Goal: Task Accomplishment & Management: Use online tool/utility

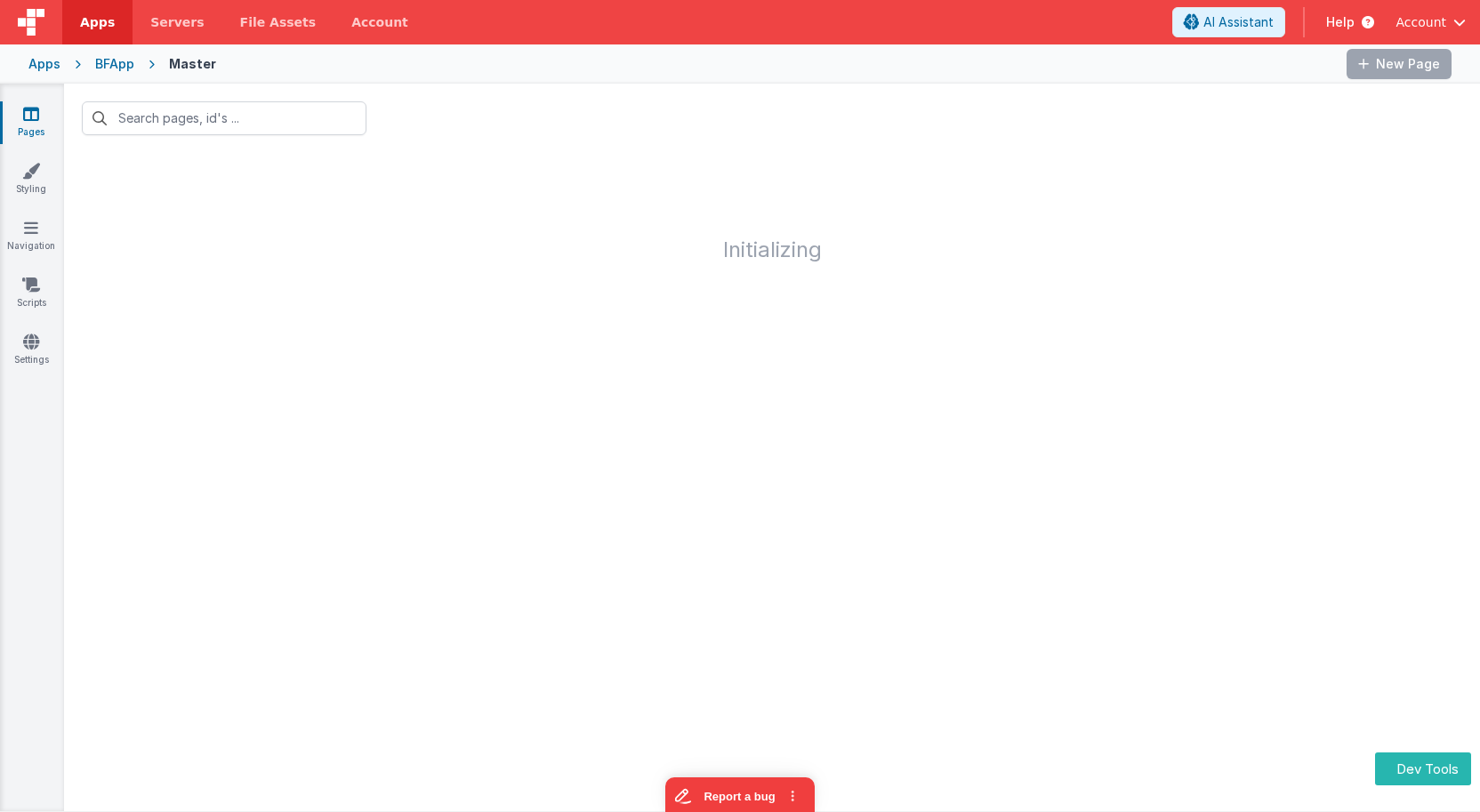
click at [110, 67] on div "BFApp" at bounding box center [115, 63] width 39 height 18
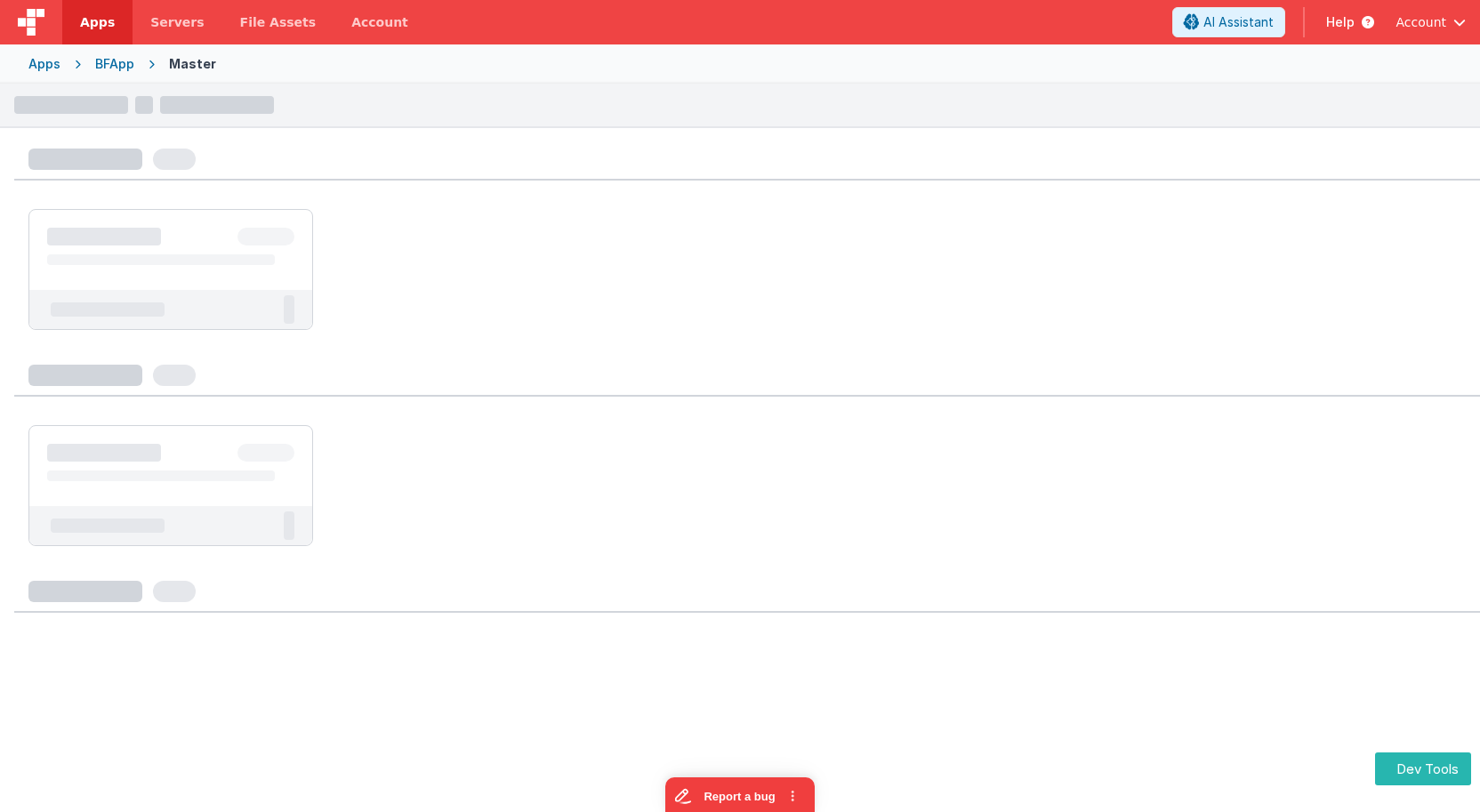
click at [111, 67] on div "BFApp" at bounding box center [115, 63] width 39 height 18
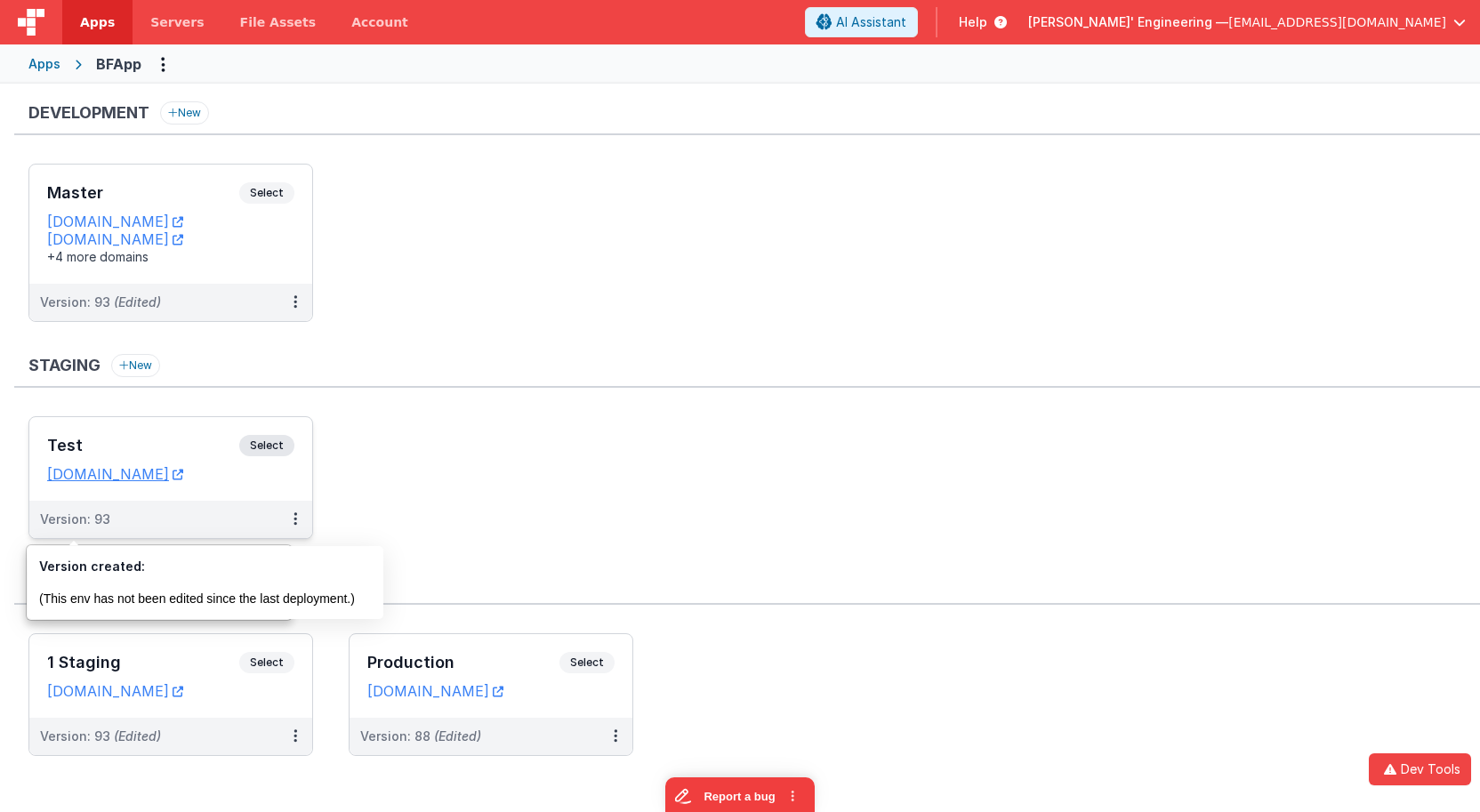
scroll to position [11, 0]
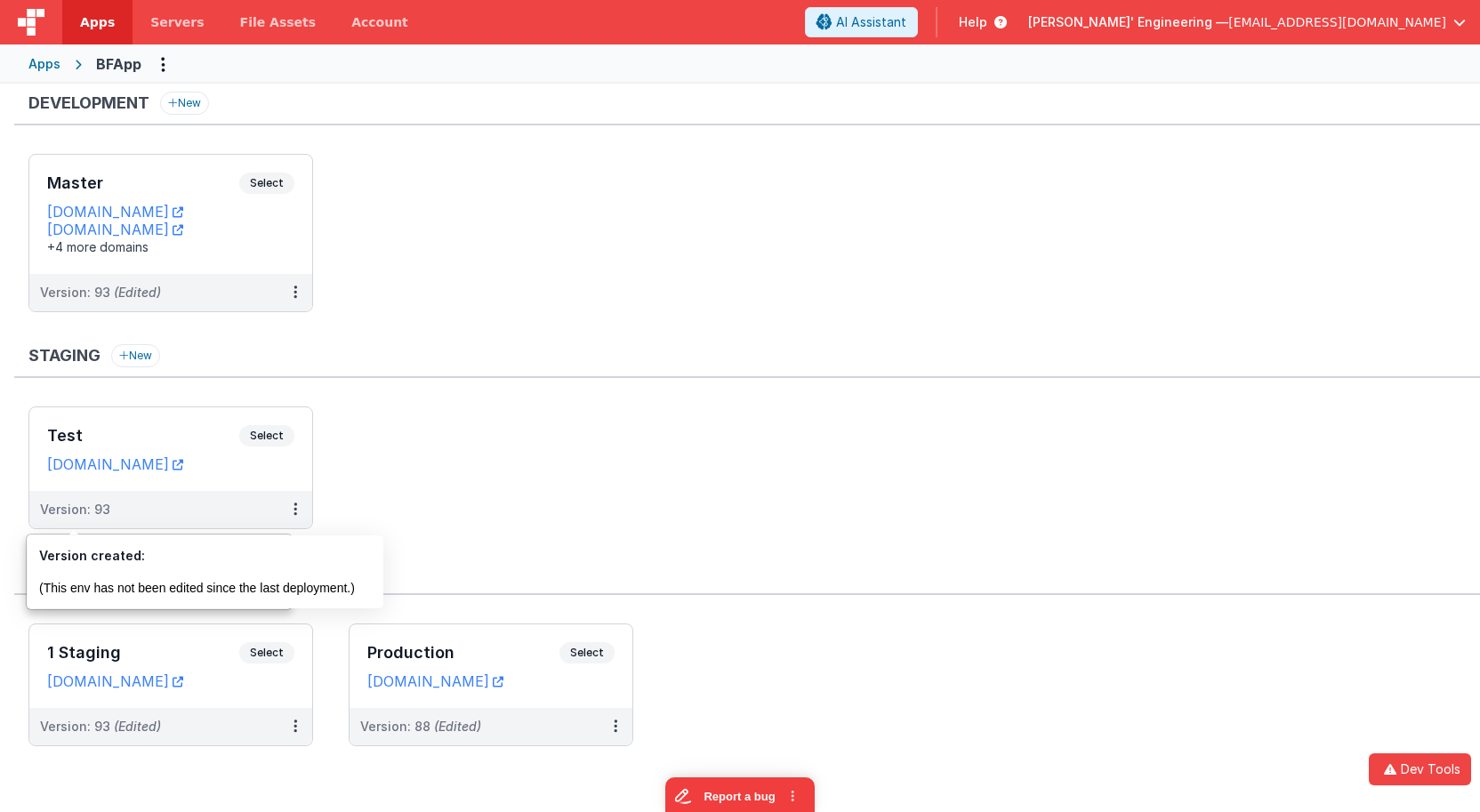
click at [602, 431] on ul "Test Select URLs apptesting1.fmbetterforms.com Version: 93" at bounding box center [754, 476] width 1451 height 141
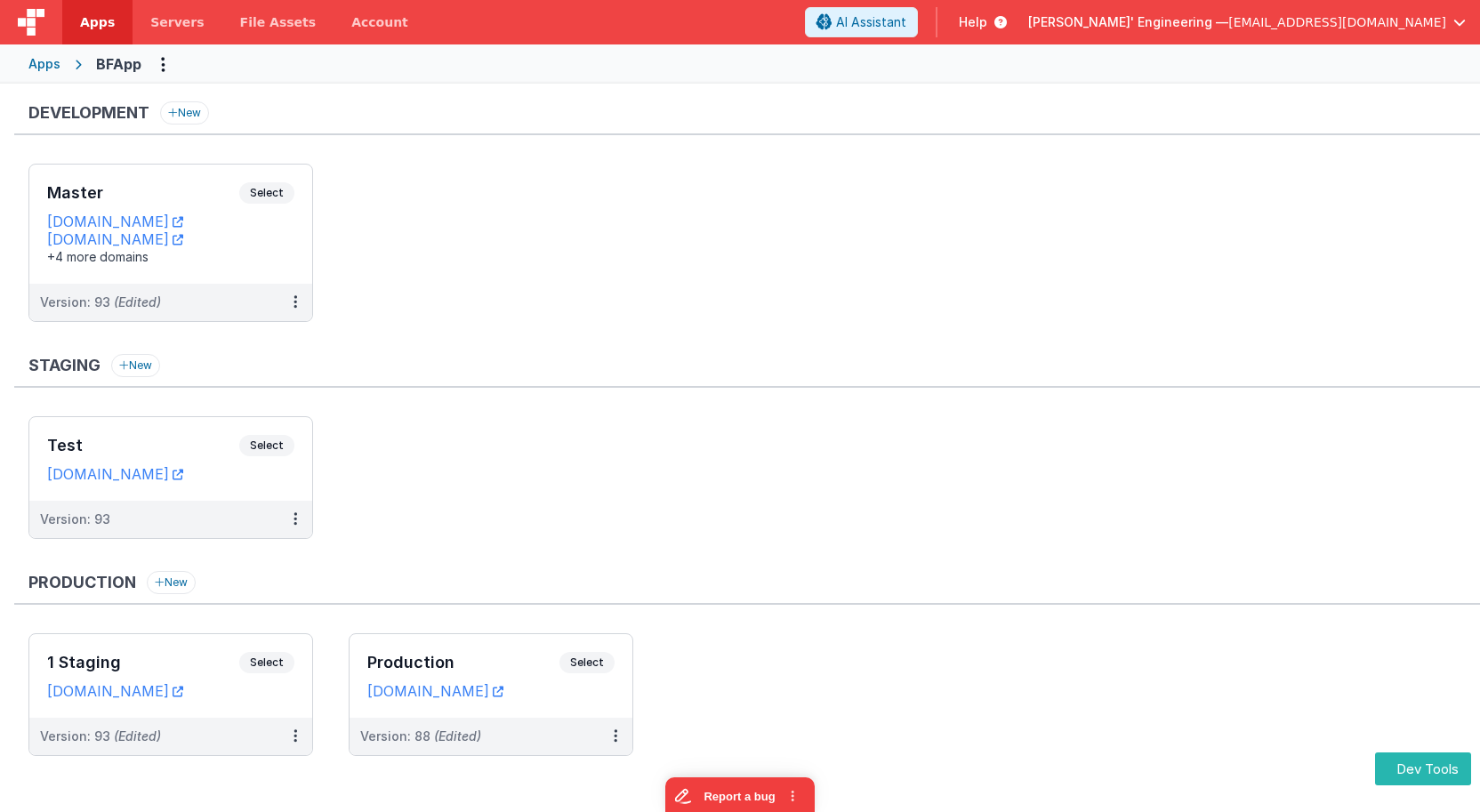
click at [46, 54] on div "Apps BFApp" at bounding box center [740, 64] width 1480 height 39
click at [44, 57] on div "Apps" at bounding box center [45, 63] width 32 height 18
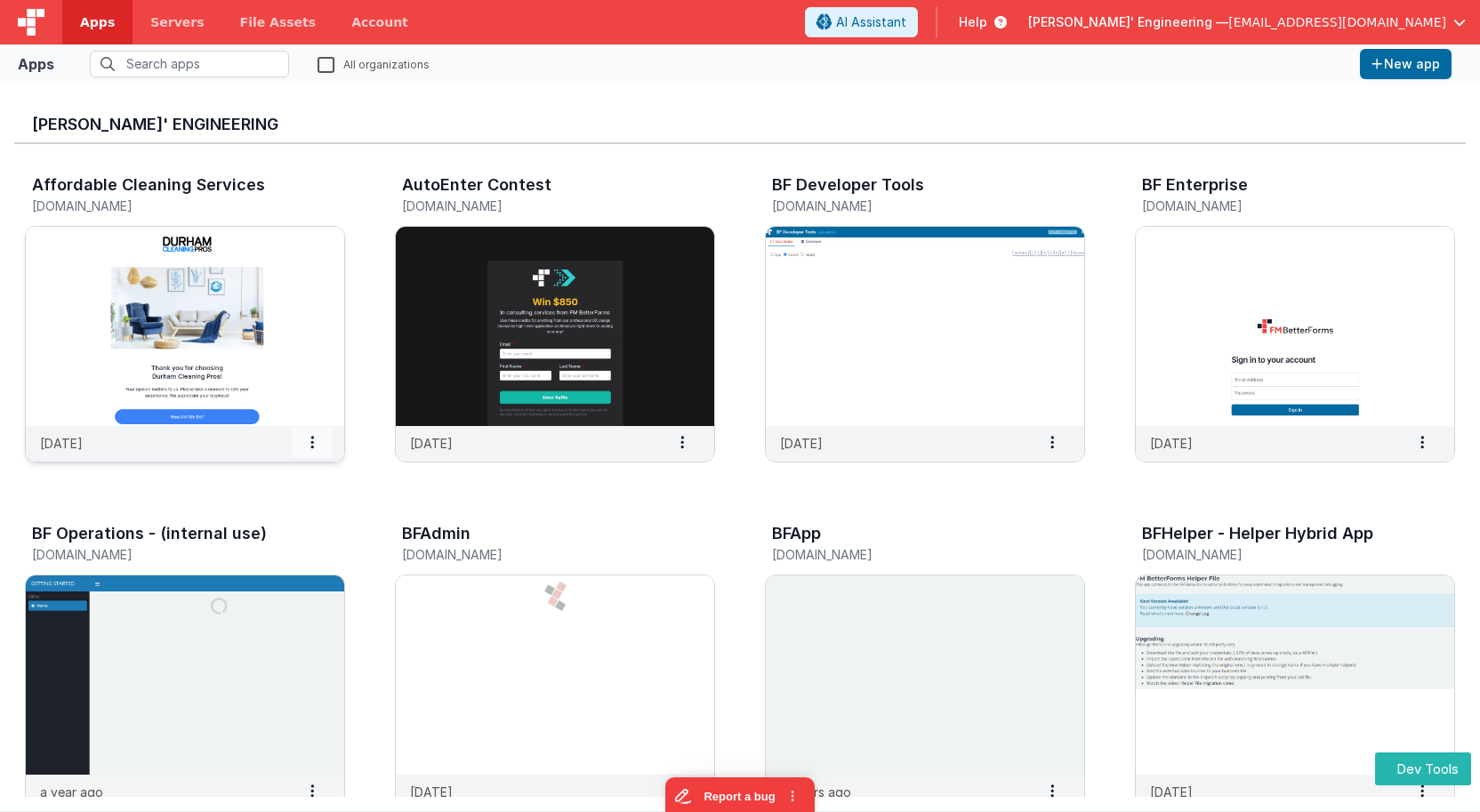
click at [311, 443] on icon at bounding box center [313, 442] width 4 height 1
click at [1428, 184] on icon at bounding box center [1433, 197] width 45 height 43
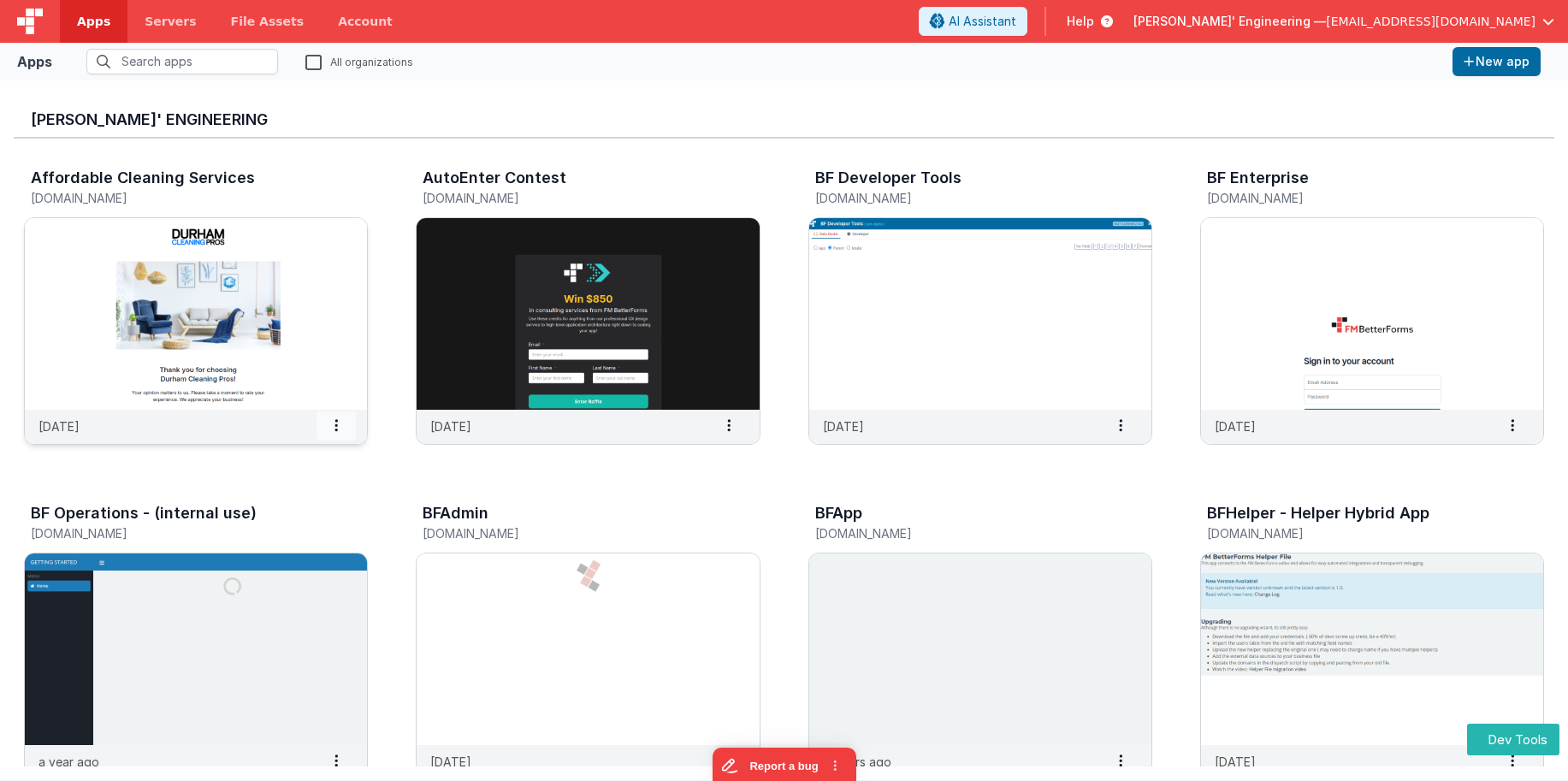
click at [342, 432] on span at bounding box center [336, 425] width 39 height 29
click at [338, 762] on span at bounding box center [336, 760] width 39 height 29
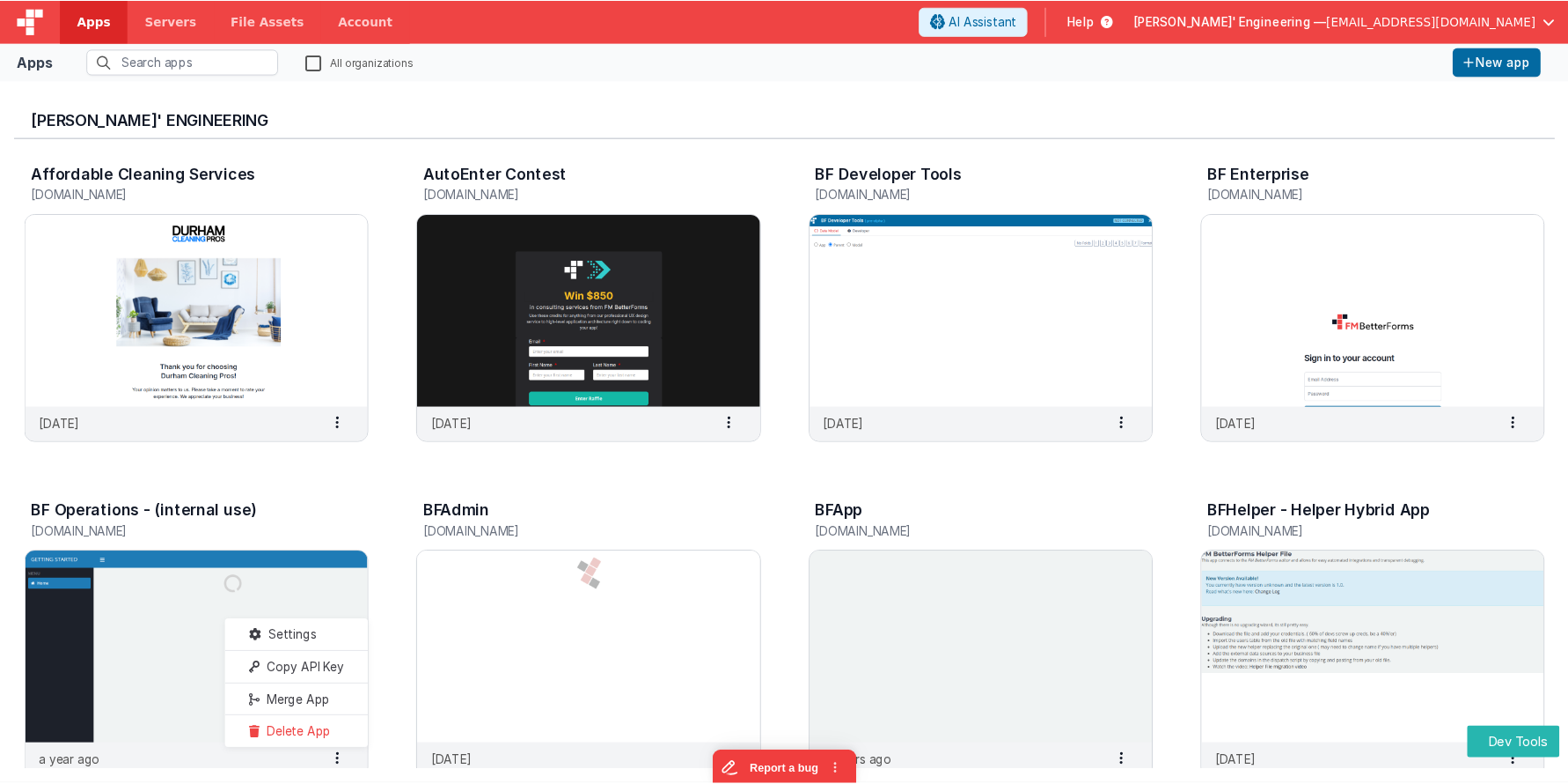
scroll to position [7, 0]
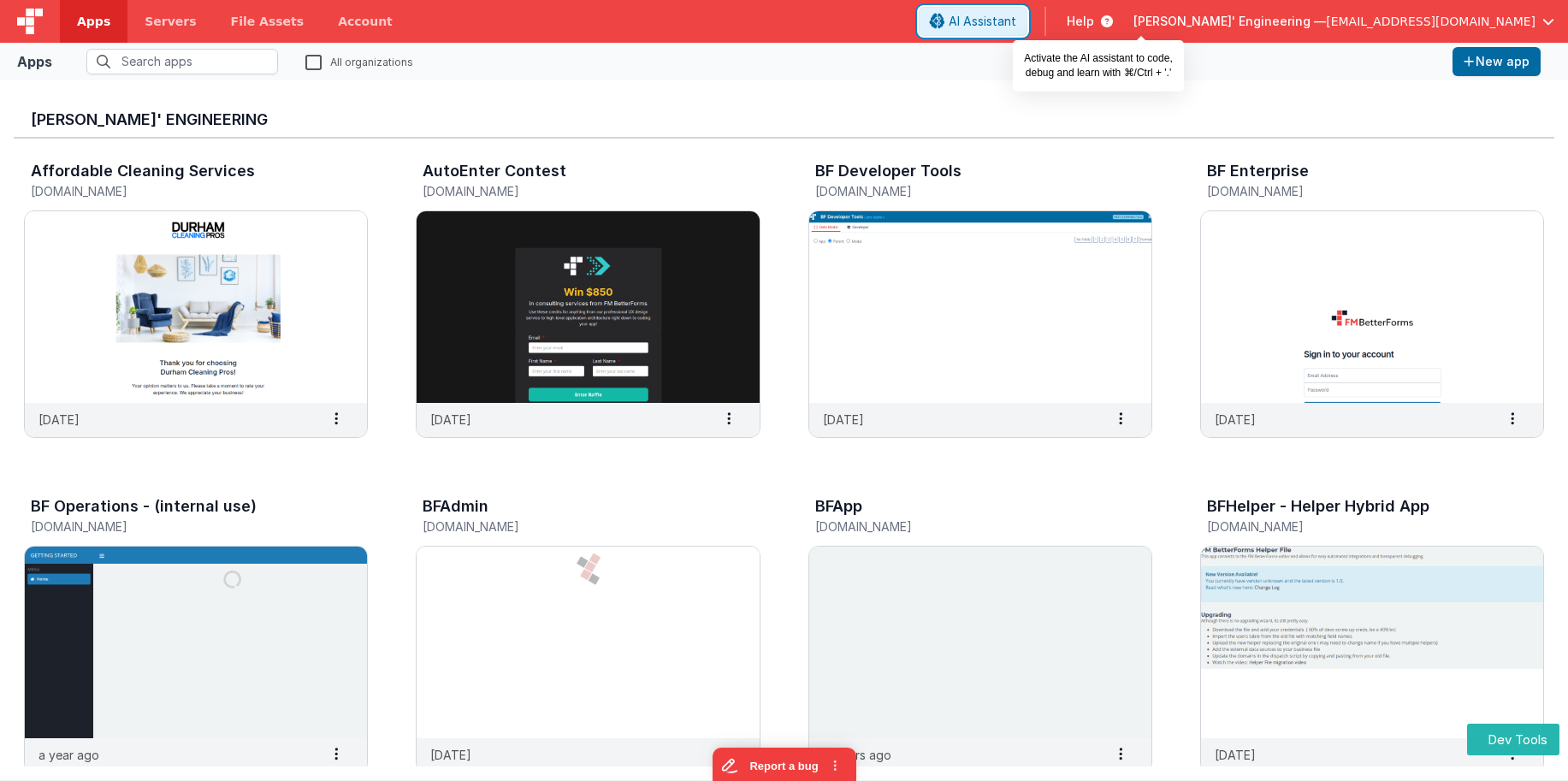
click at [1017, 21] on span "AI Assistant" at bounding box center [983, 21] width 68 height 17
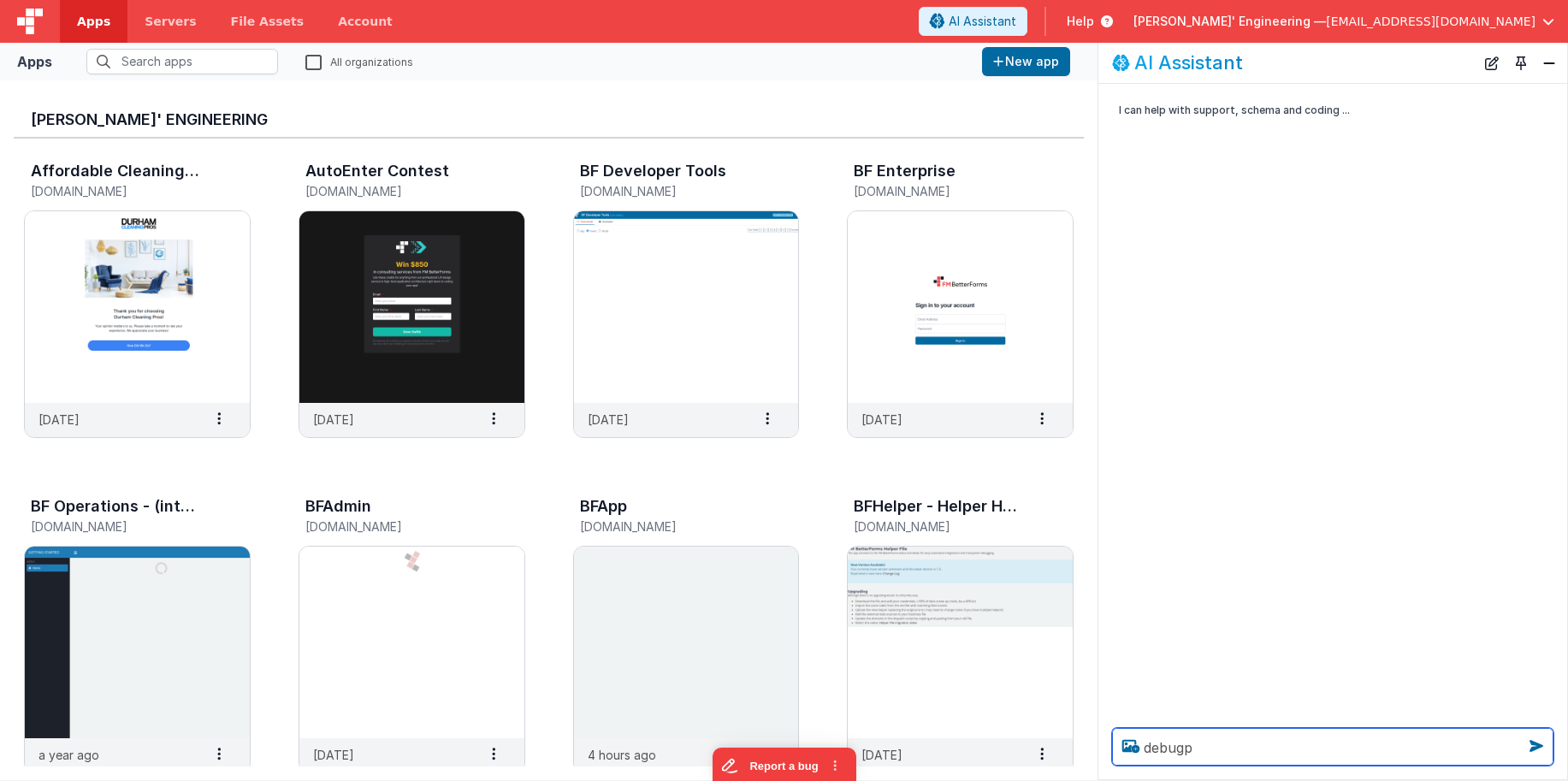
type textarea "debugp"
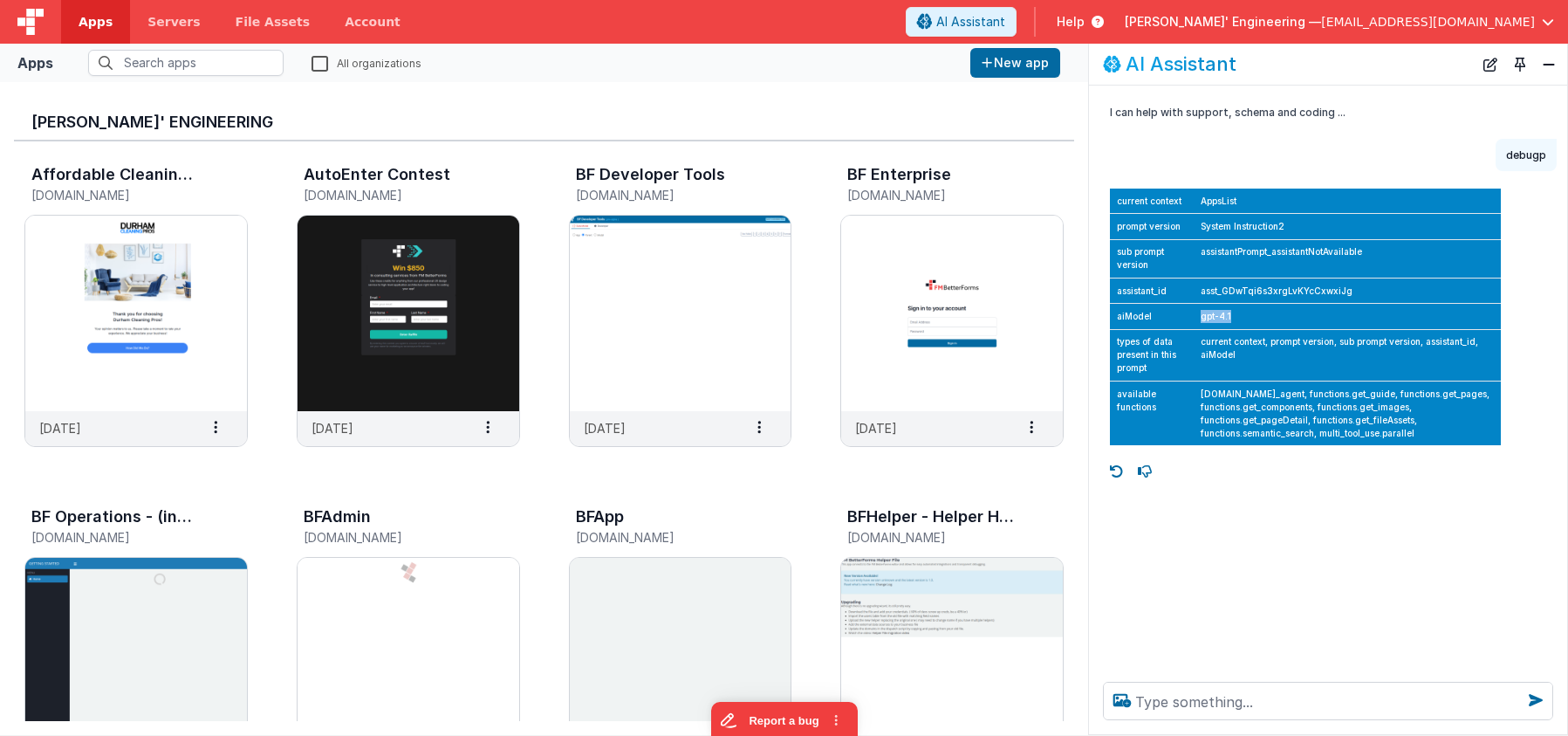
drag, startPoint x: 1244, startPoint y: 314, endPoint x: 1214, endPoint y: 299, distance: 33.5
click at [1195, 315] on td "gpt-4.1" at bounding box center [1347, 317] width 307 height 25
drag, startPoint x: 1298, startPoint y: 231, endPoint x: 1184, endPoint y: 227, distance: 114.1
click at [1182, 226] on tr "prompt version System Instruction2" at bounding box center [1305, 227] width 391 height 25
drag, startPoint x: 1336, startPoint y: 476, endPoint x: 1324, endPoint y: 489, distance: 17.7
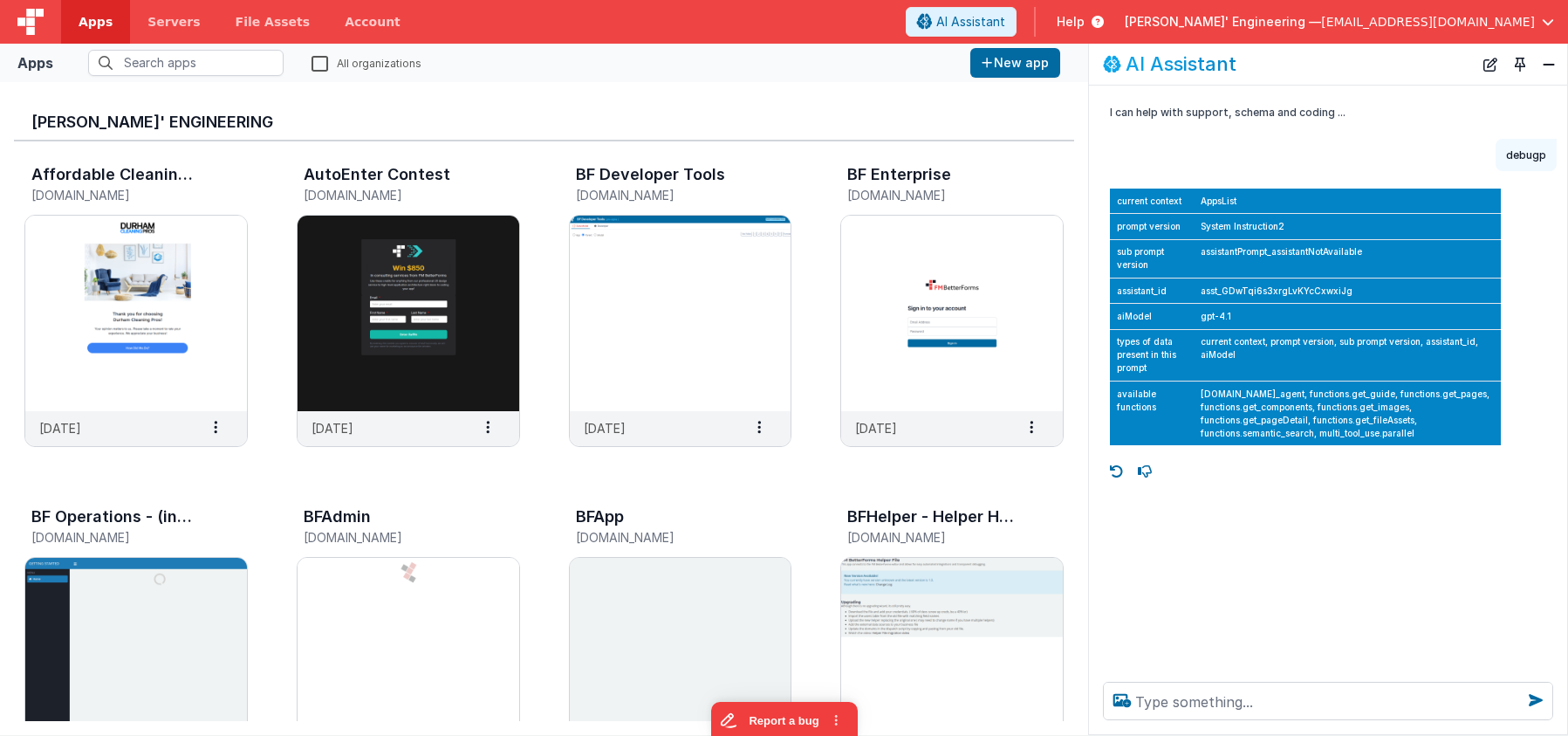
click at [1335, 476] on div at bounding box center [1334, 471] width 464 height 28
click at [1451, 63] on button "Close" at bounding box center [1548, 65] width 23 height 25
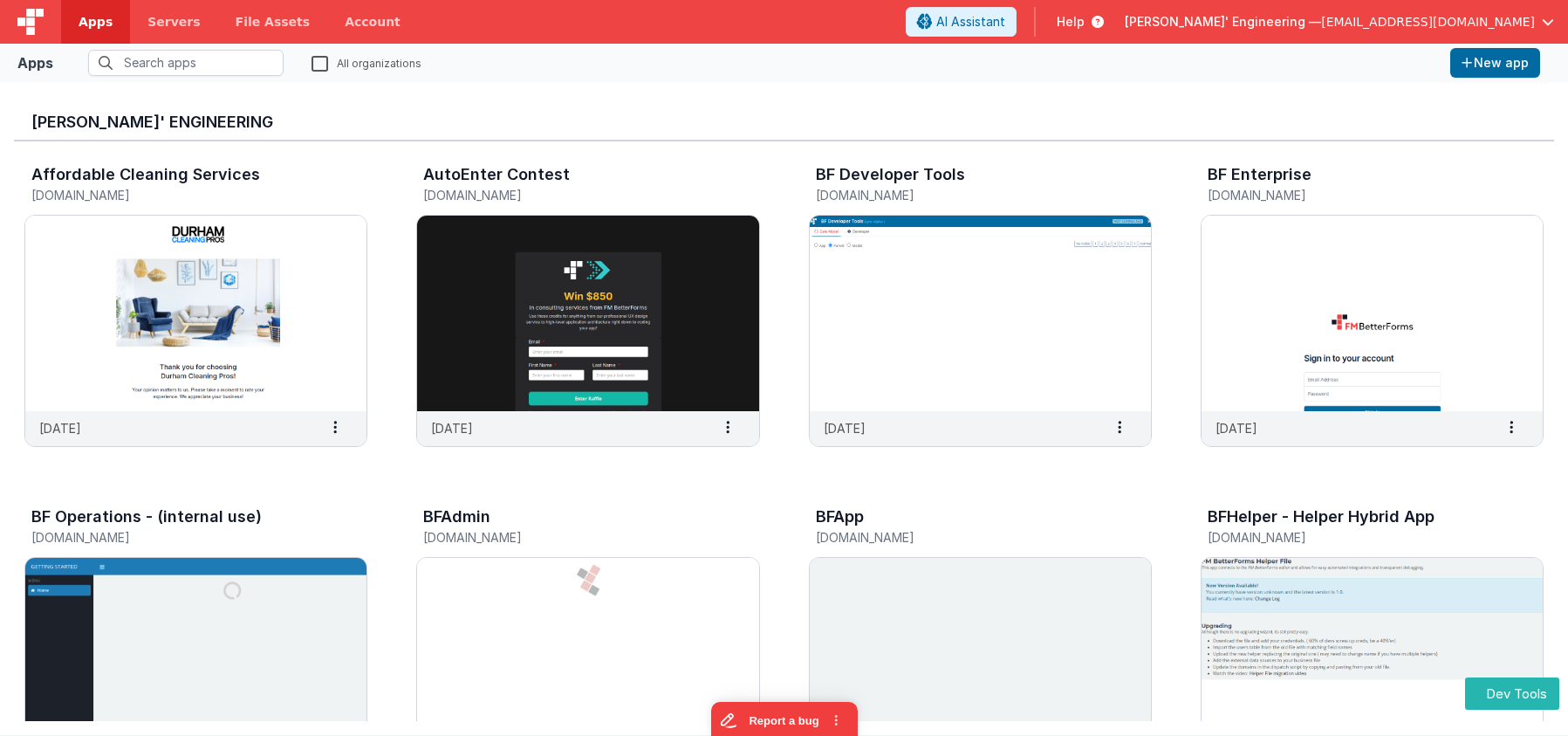
click at [1124, 30] on div "Help" at bounding box center [1081, 22] width 89 height 30
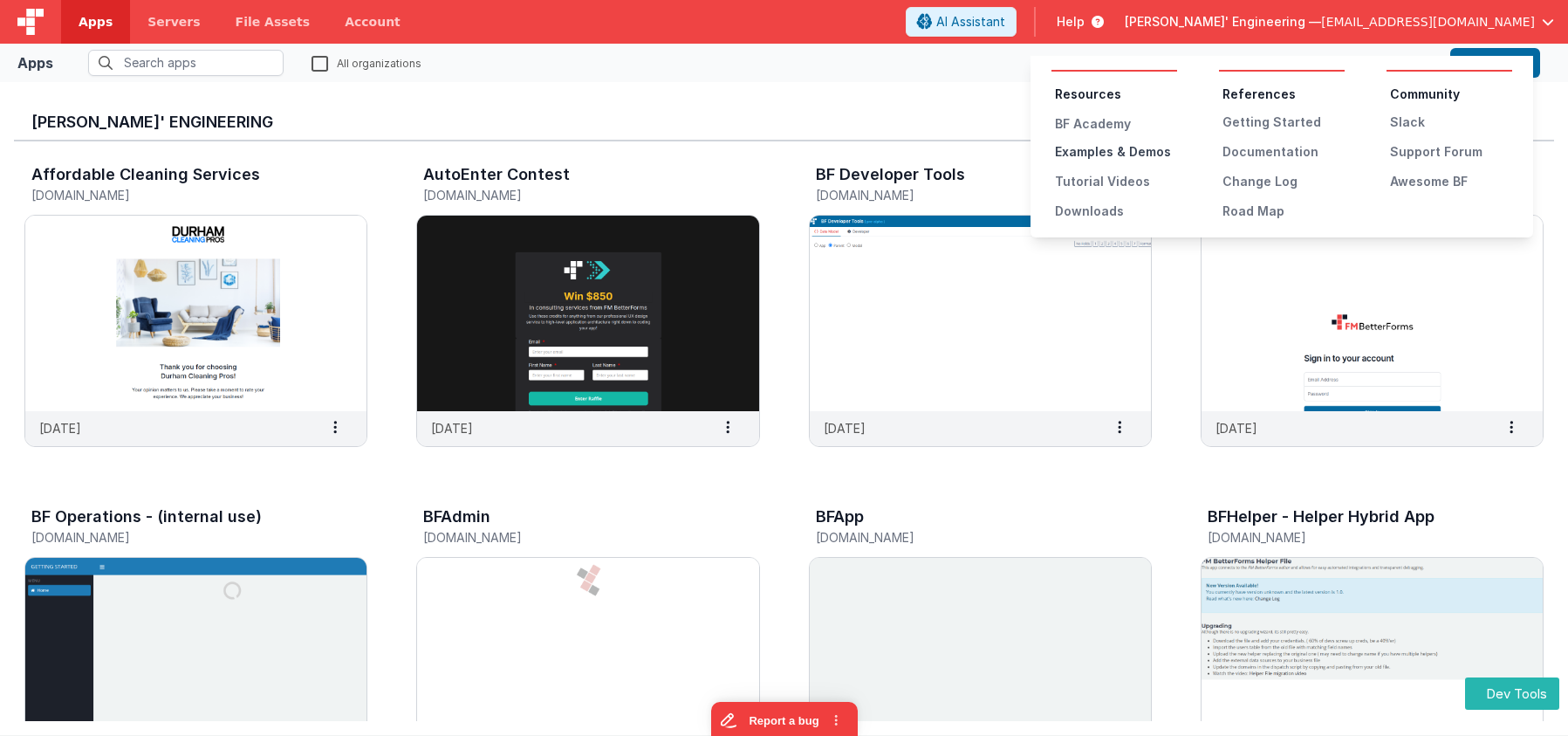
click at [1087, 154] on div "Examples & Demos" at bounding box center [1116, 151] width 122 height 17
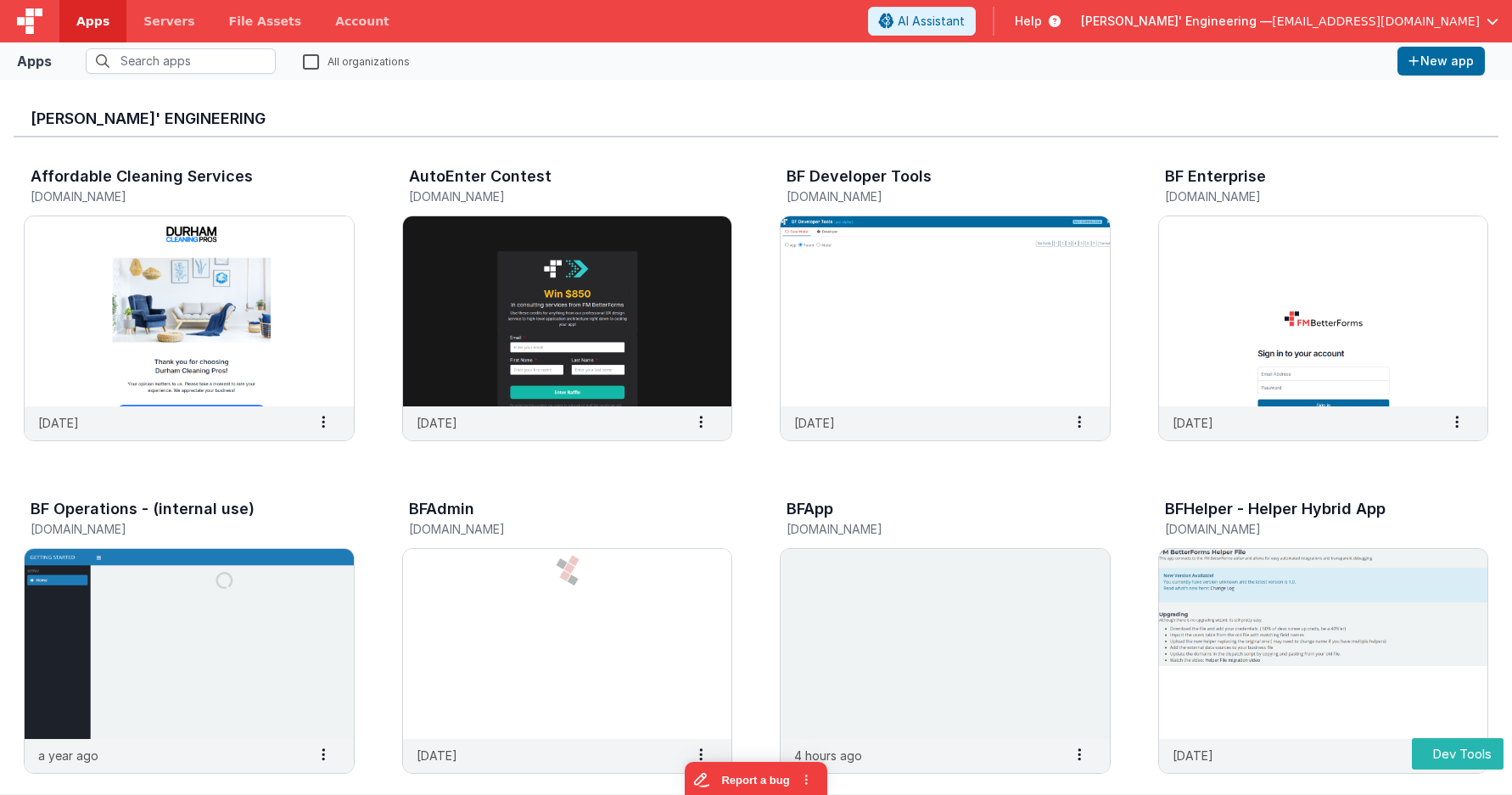
click at [1346, 85] on div "[PERSON_NAME]' Engineering Affordable Cleaning Services [DOMAIN_NAME] [DATE] Se…" at bounding box center [756, 437] width 1512 height 715
click at [965, 22] on span "AI Assistant" at bounding box center [932, 20] width 67 height 17
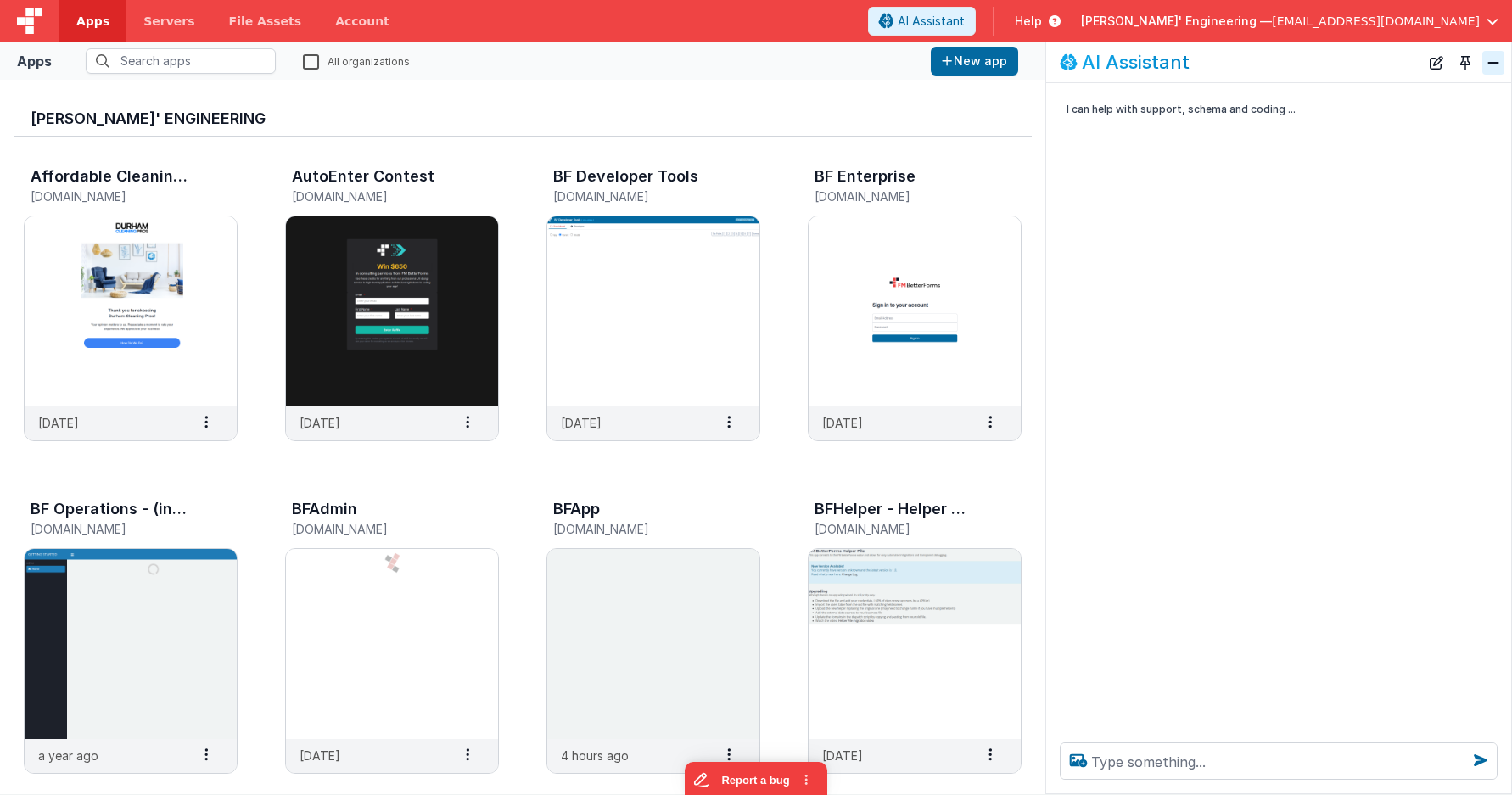
click at [1496, 65] on button "Close" at bounding box center [1493, 63] width 22 height 24
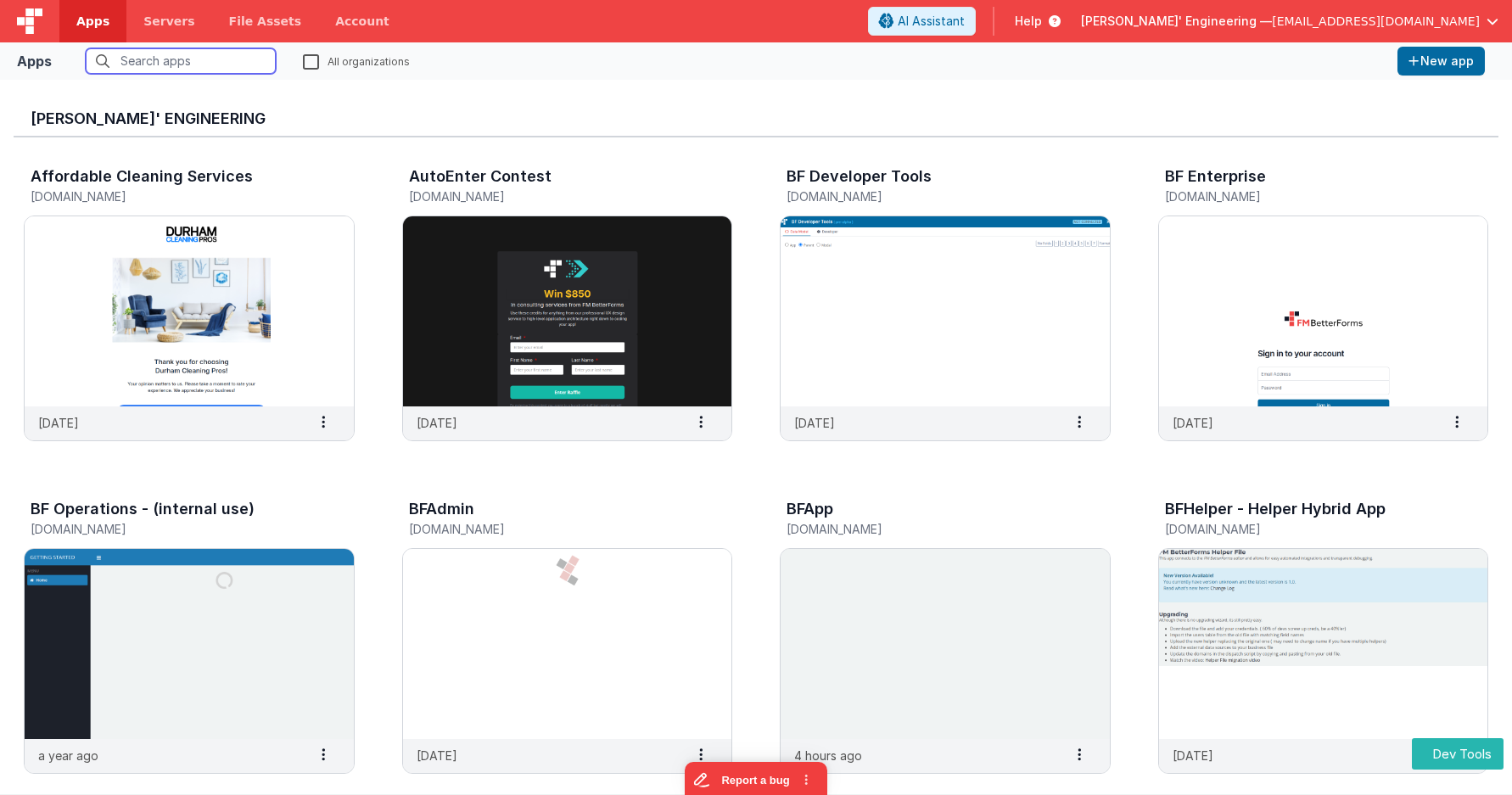
click at [220, 64] on input "text" at bounding box center [180, 61] width 190 height 26
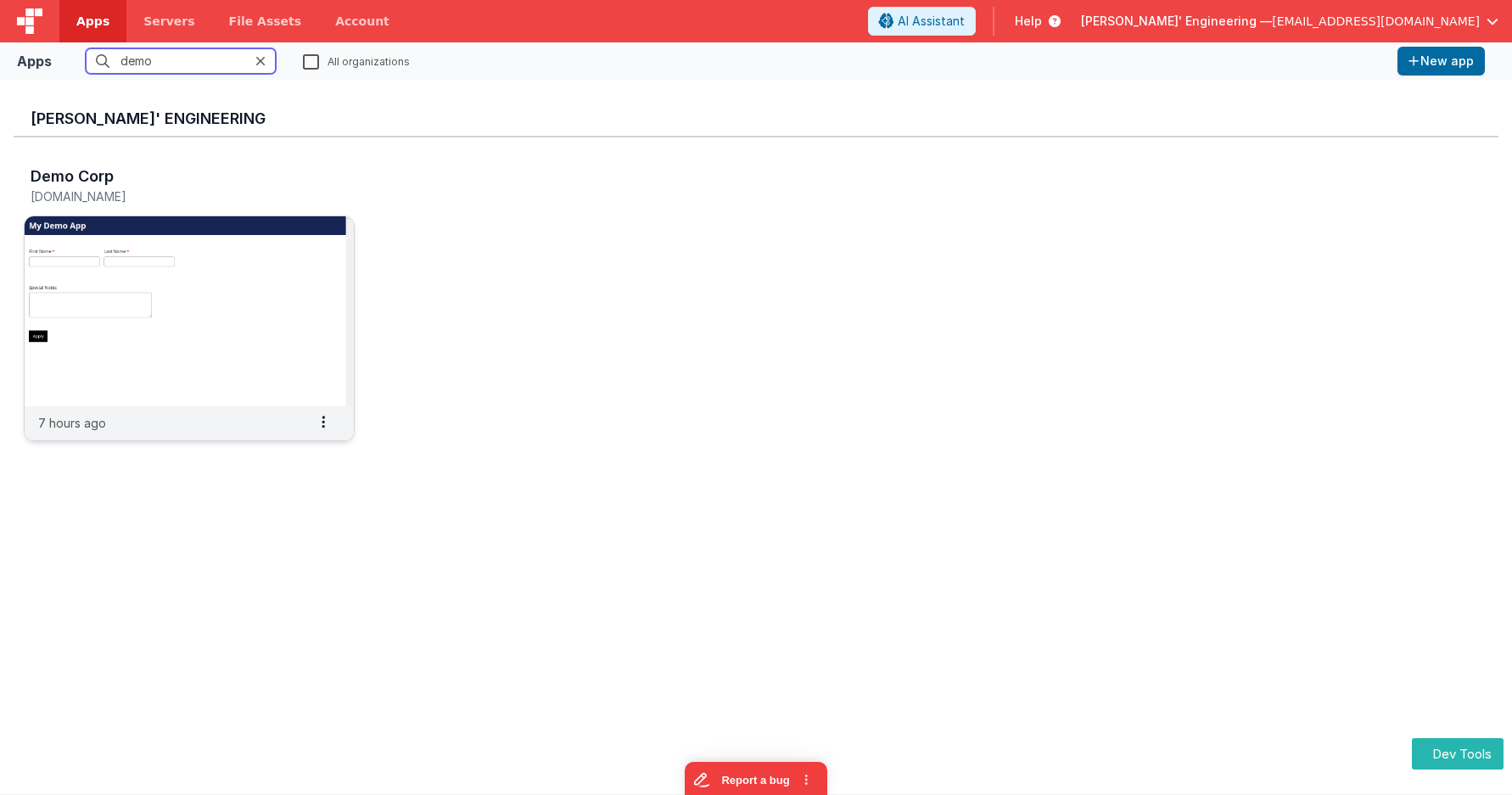
type input "demo"
click at [260, 340] on img at bounding box center [189, 311] width 329 height 190
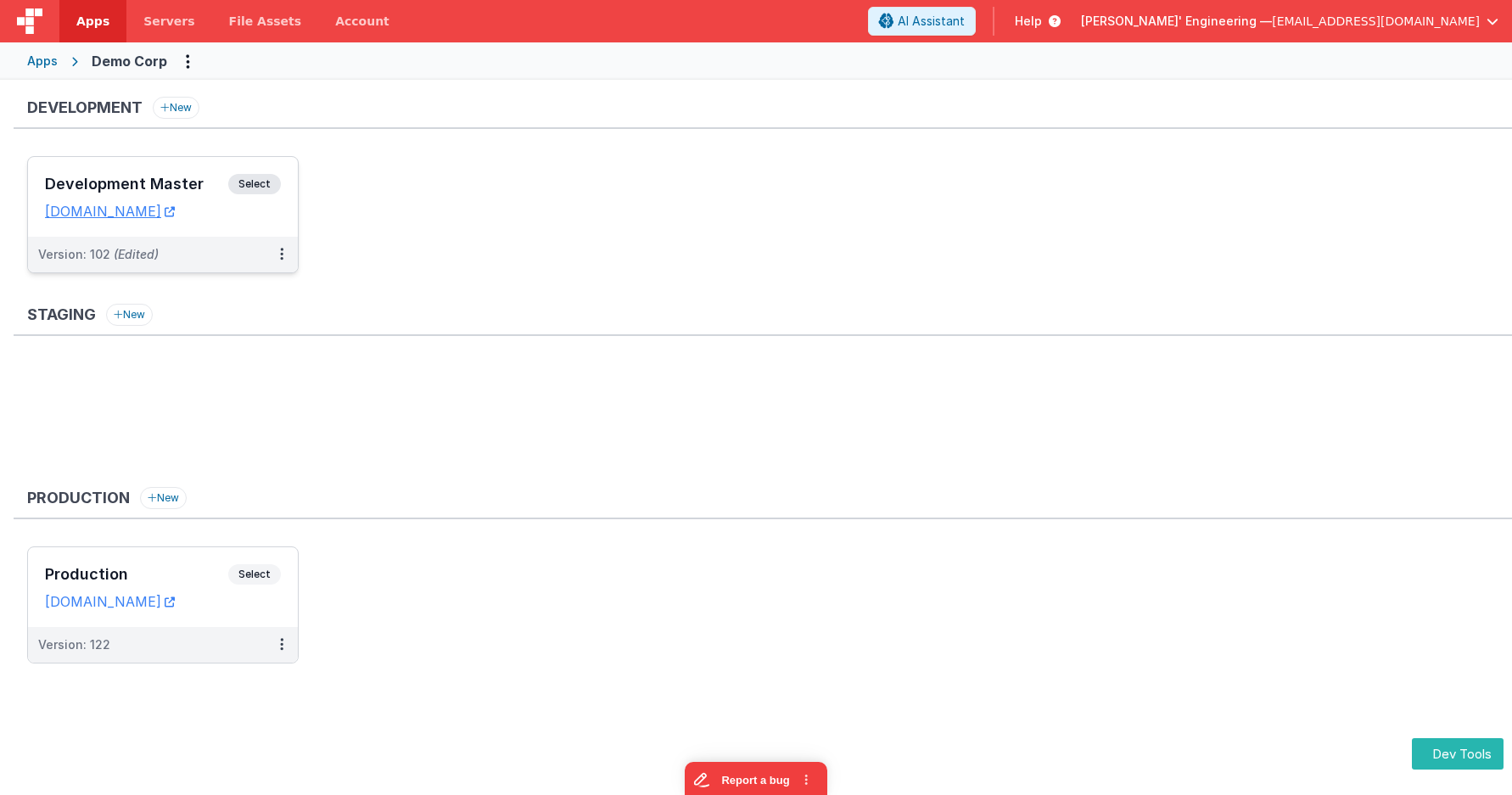
click at [259, 185] on span "Select" at bounding box center [254, 184] width 52 height 20
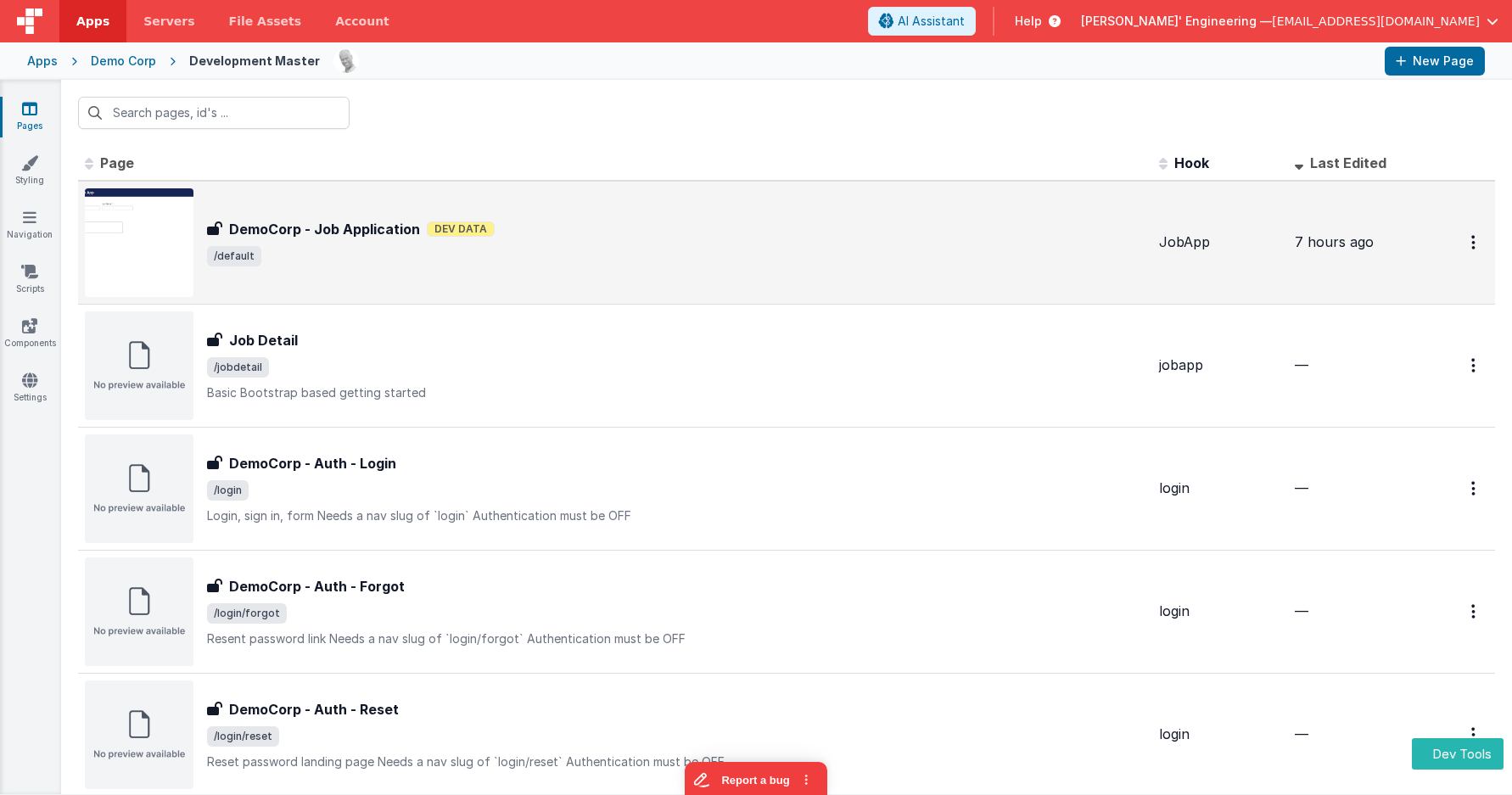
click at [479, 239] on div "DemoCorp - Job Application DemoCorp - Job Application Dev Data /default" at bounding box center [676, 242] width 939 height 48
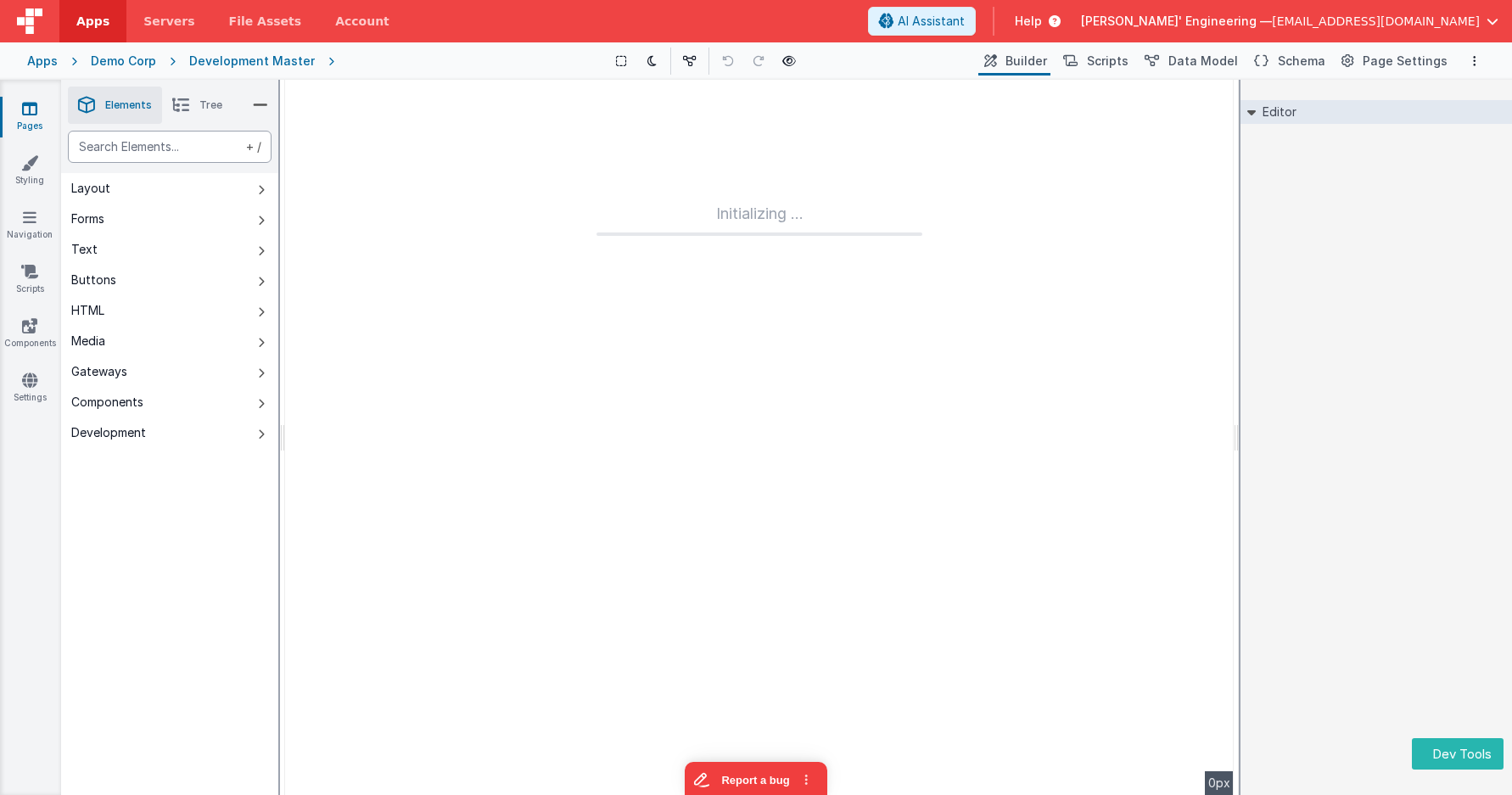
click at [211, 152] on div "text" at bounding box center [170, 147] width 203 height 32
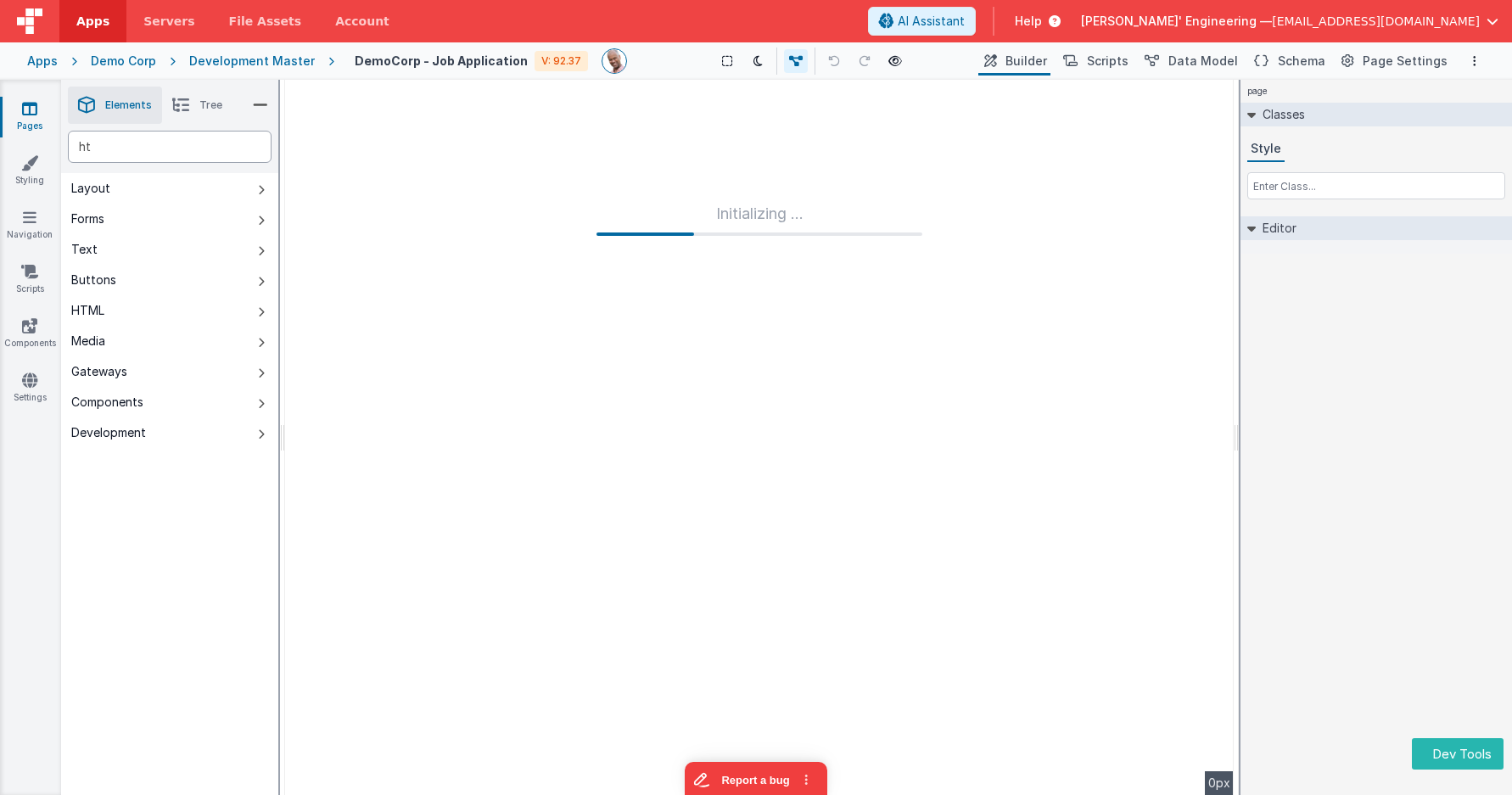
type div "htm"
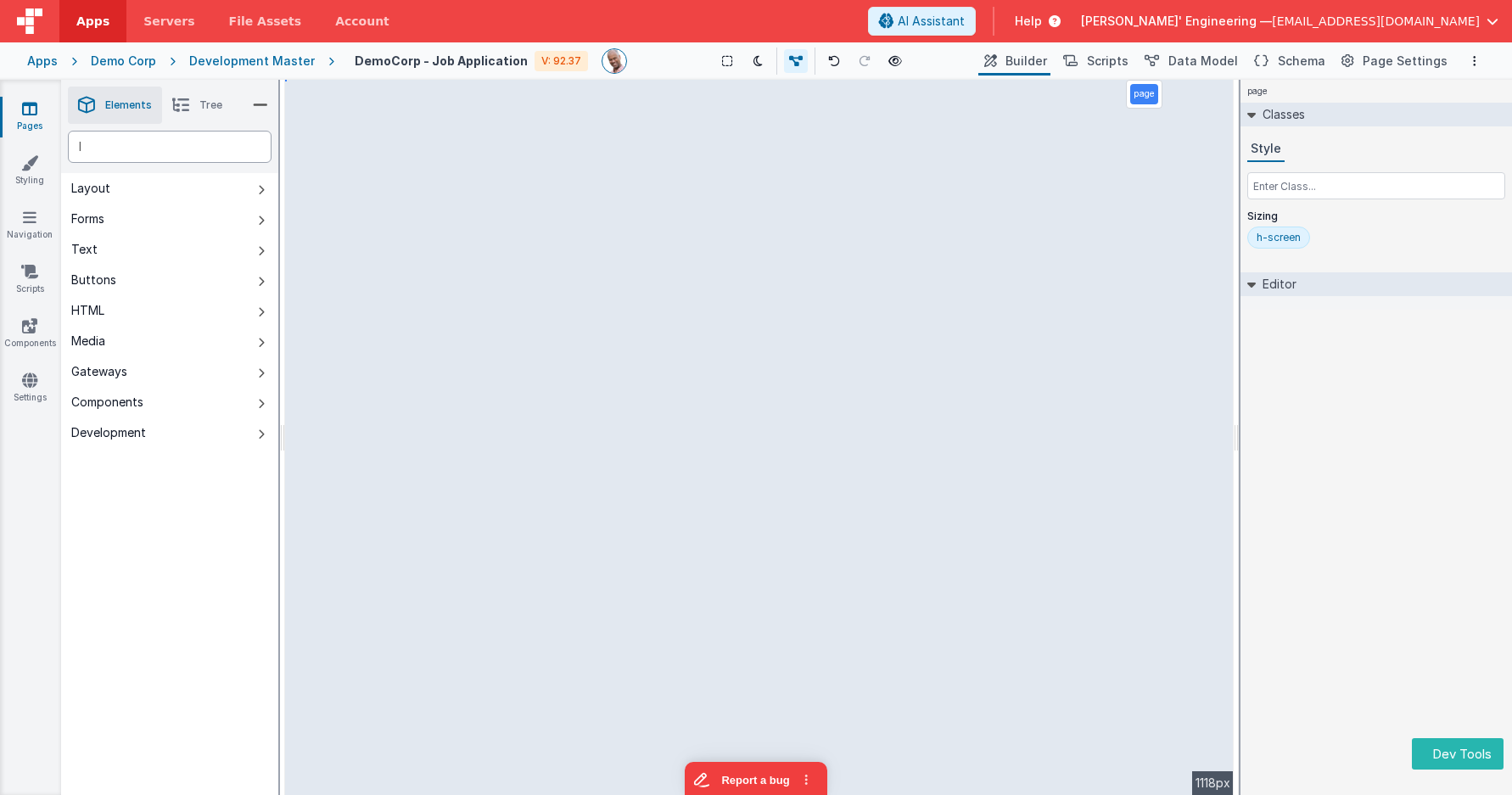
type div "l"
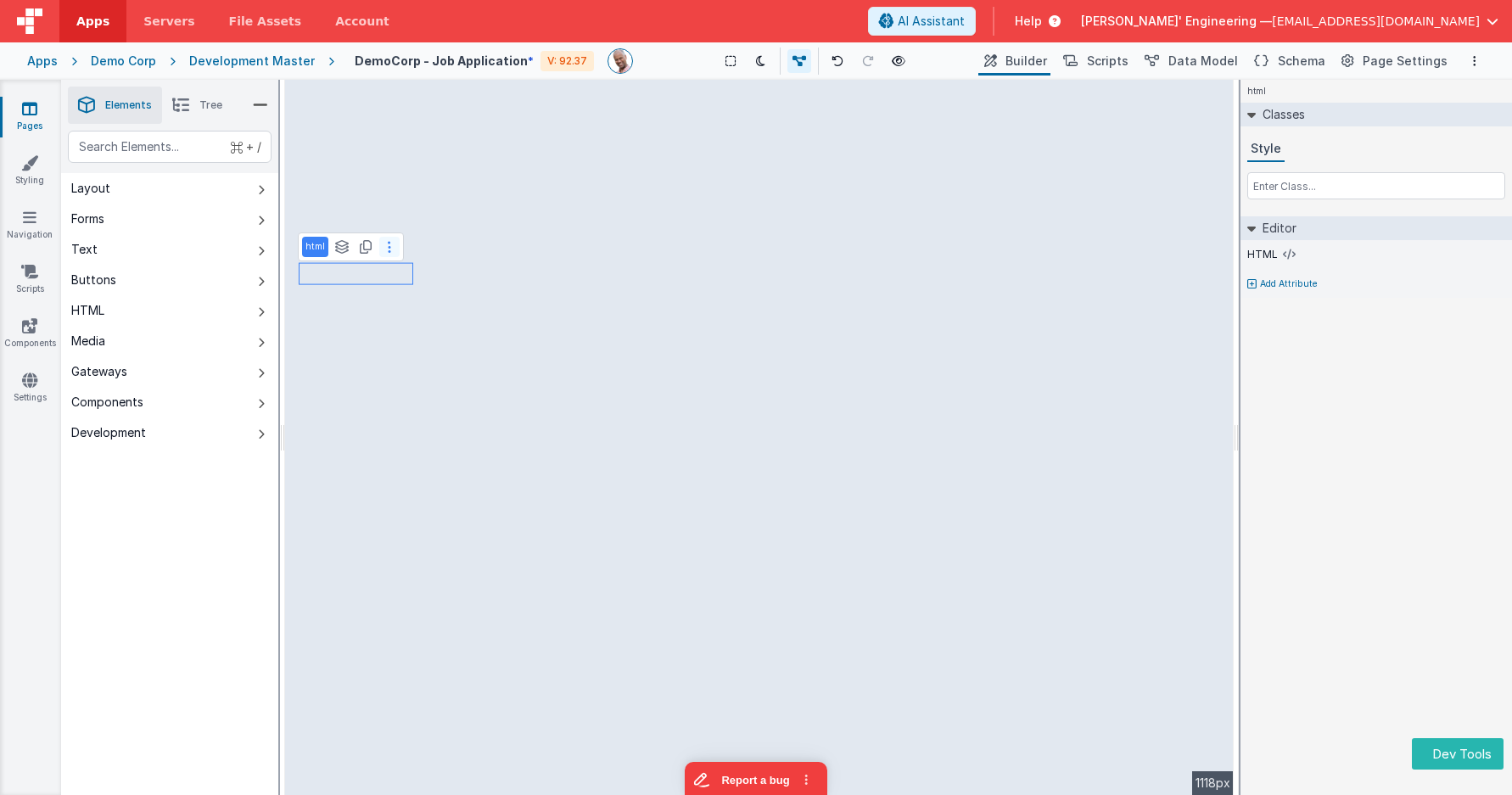
click at [395, 246] on button at bounding box center [389, 247] width 20 height 20
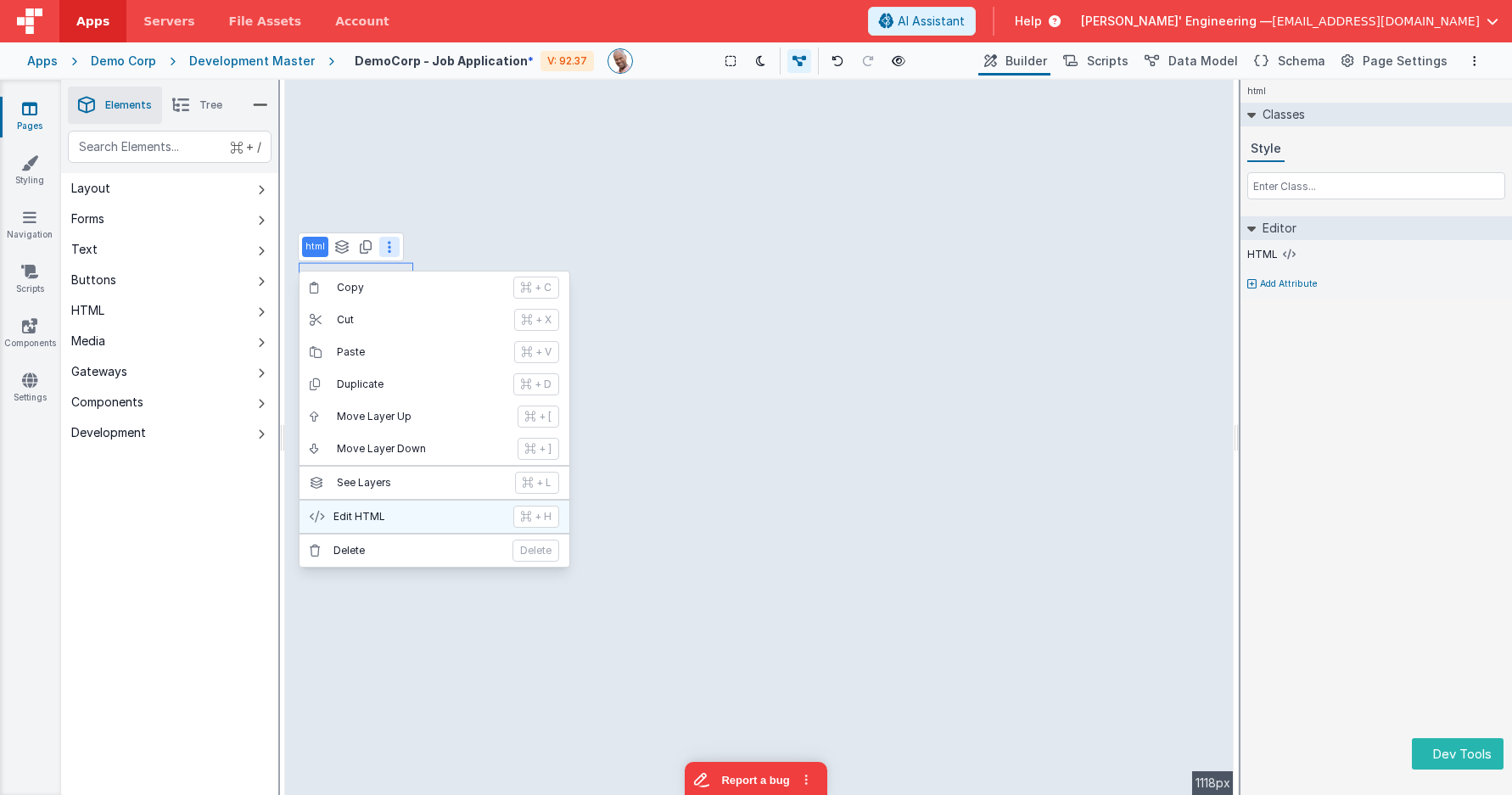
click at [449, 512] on p "Edit HTML" at bounding box center [418, 516] width 170 height 13
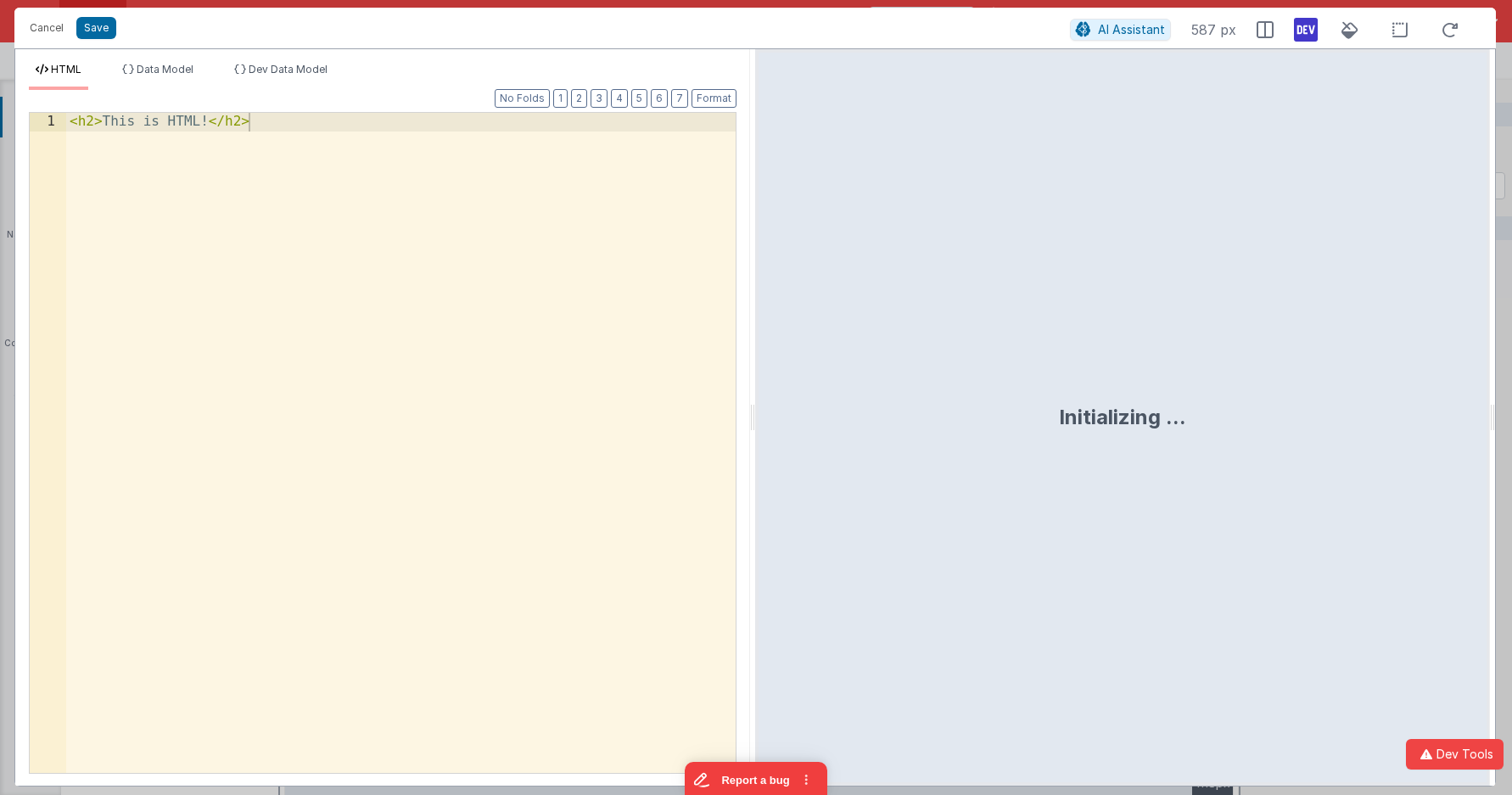
click at [449, 512] on div "< h2 > This is HTML! </ h2 >" at bounding box center [401, 478] width 670 height 729
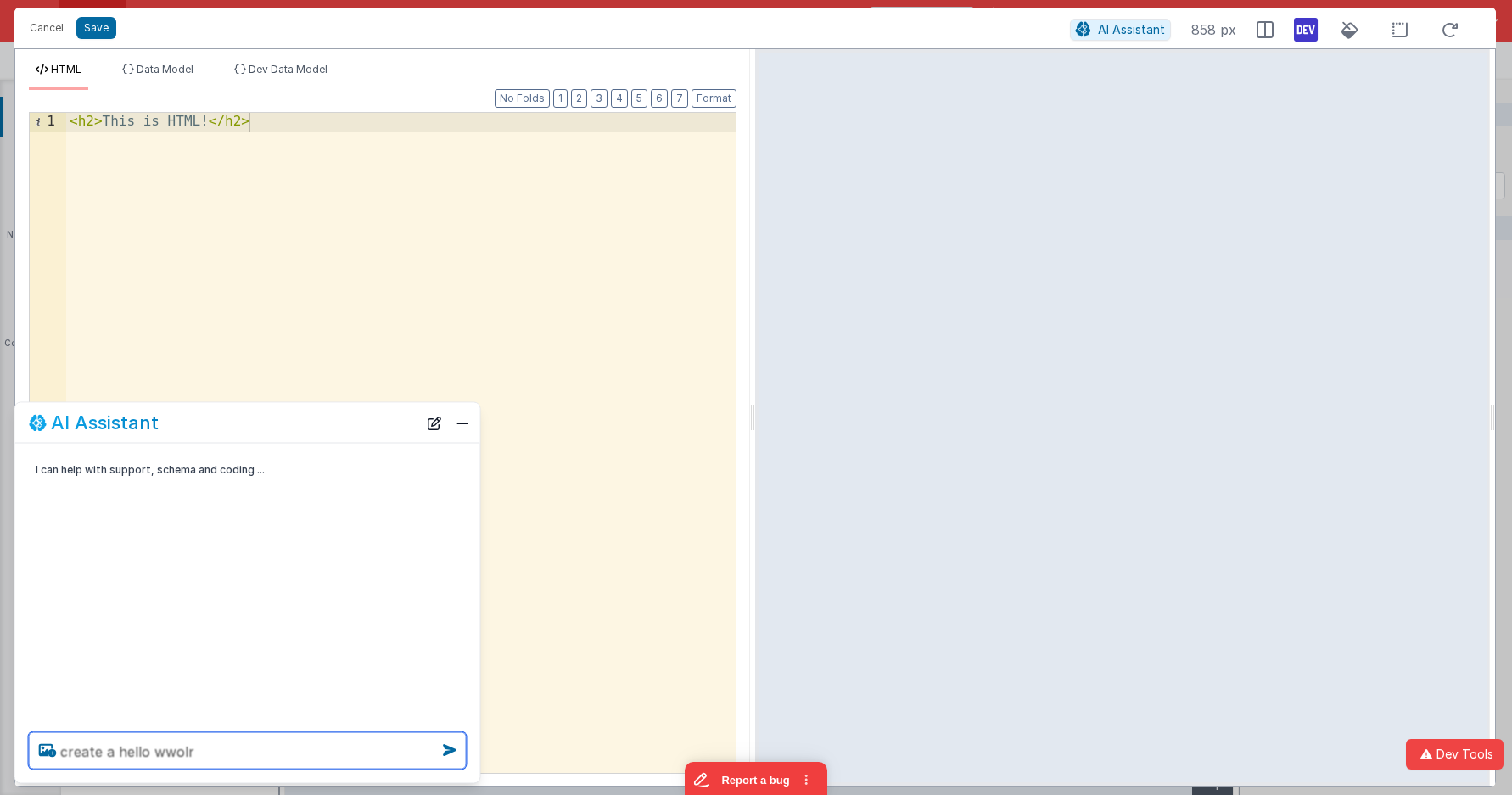
type textarea "create a hello wwolrd"
type textarea "debugp"
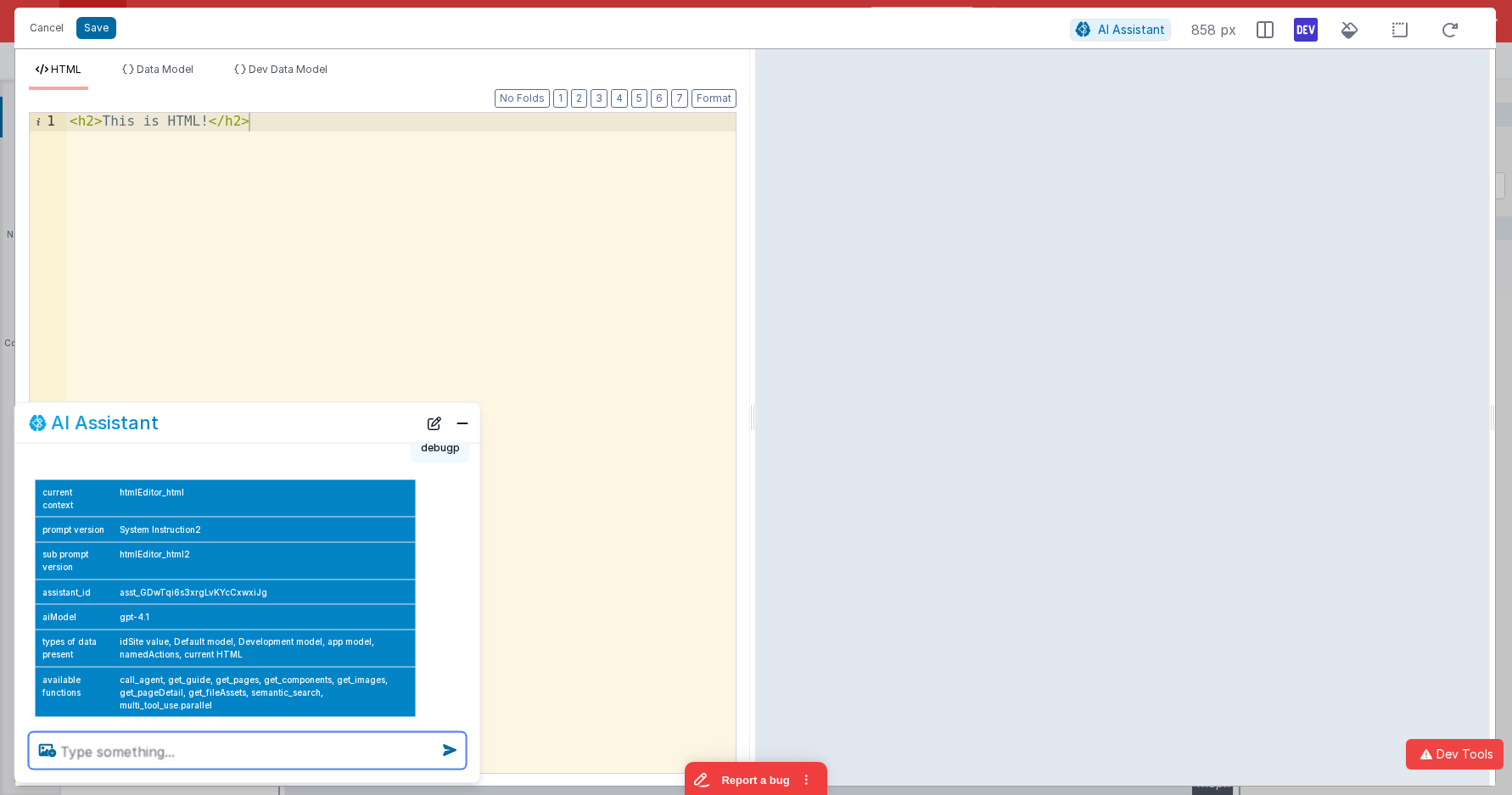
scroll to position [71, 0]
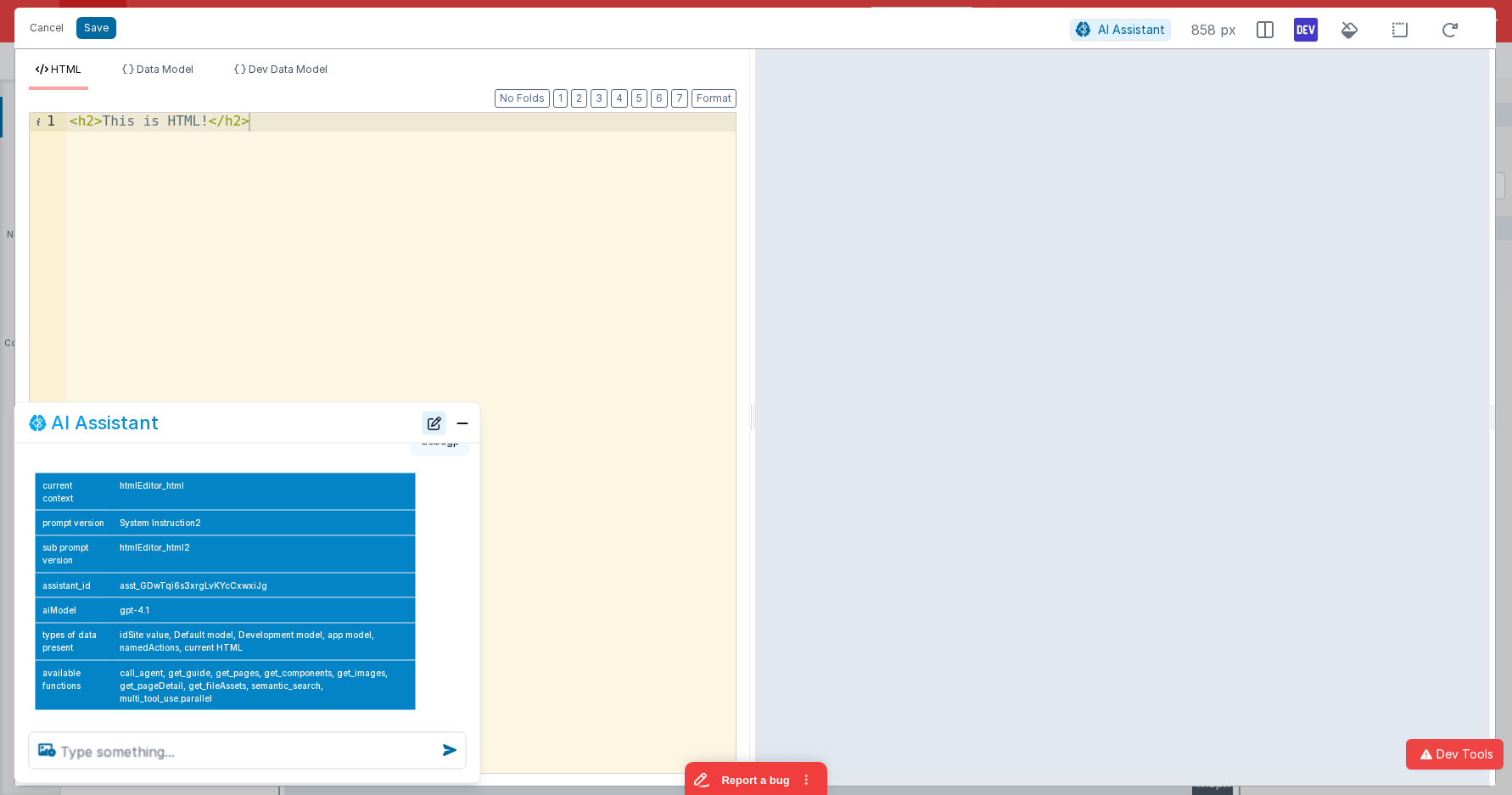
click at [434, 424] on button "New Chat" at bounding box center [434, 422] width 24 height 24
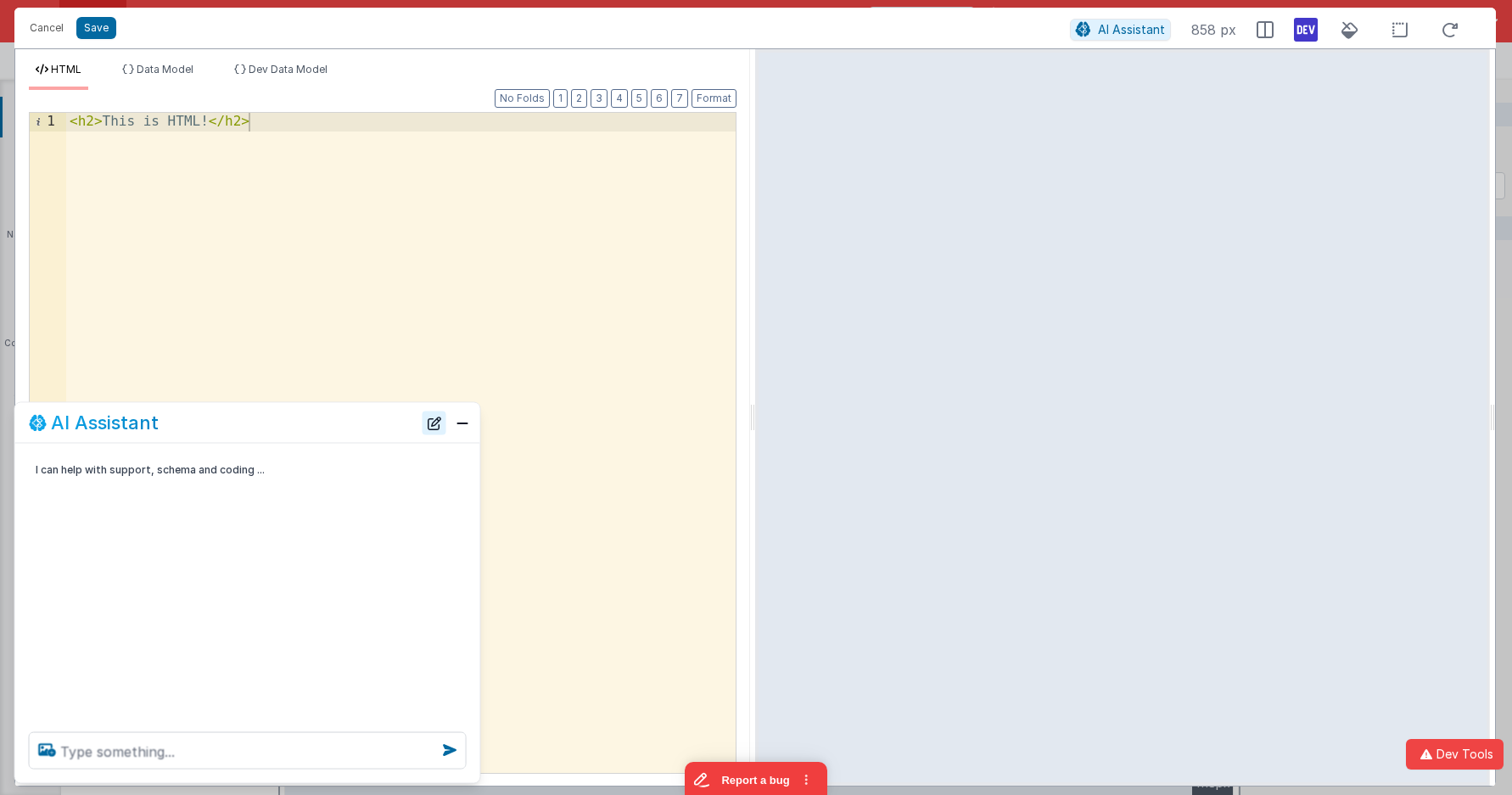
scroll to position [0, 0]
click at [323, 725] on textarea at bounding box center [248, 751] width 438 height 37
paste textarea "create a hello wwolrd"
type textarea "create a hello wwolrd"
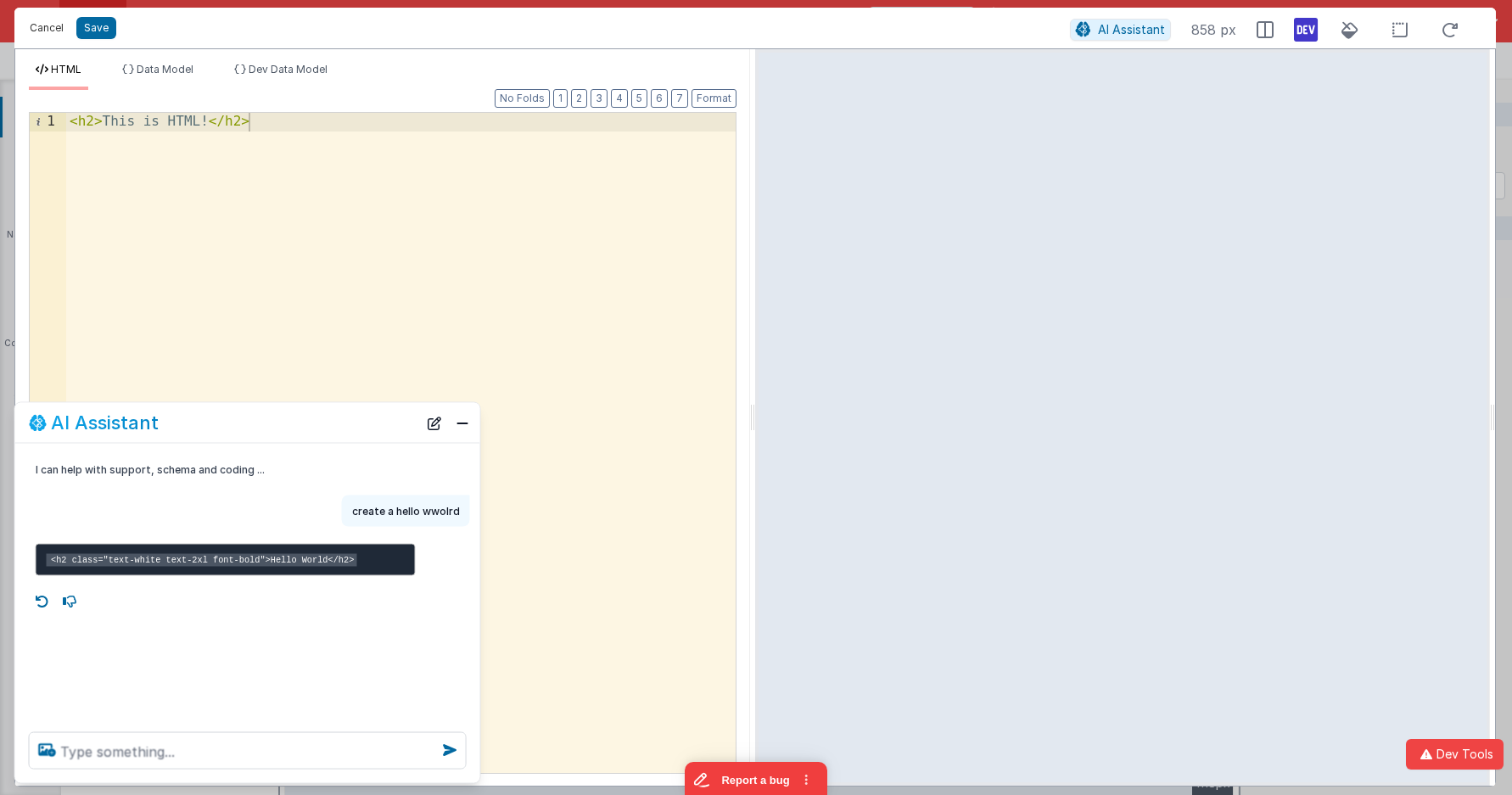
click at [42, 26] on button "Cancel" at bounding box center [47, 27] width 51 height 24
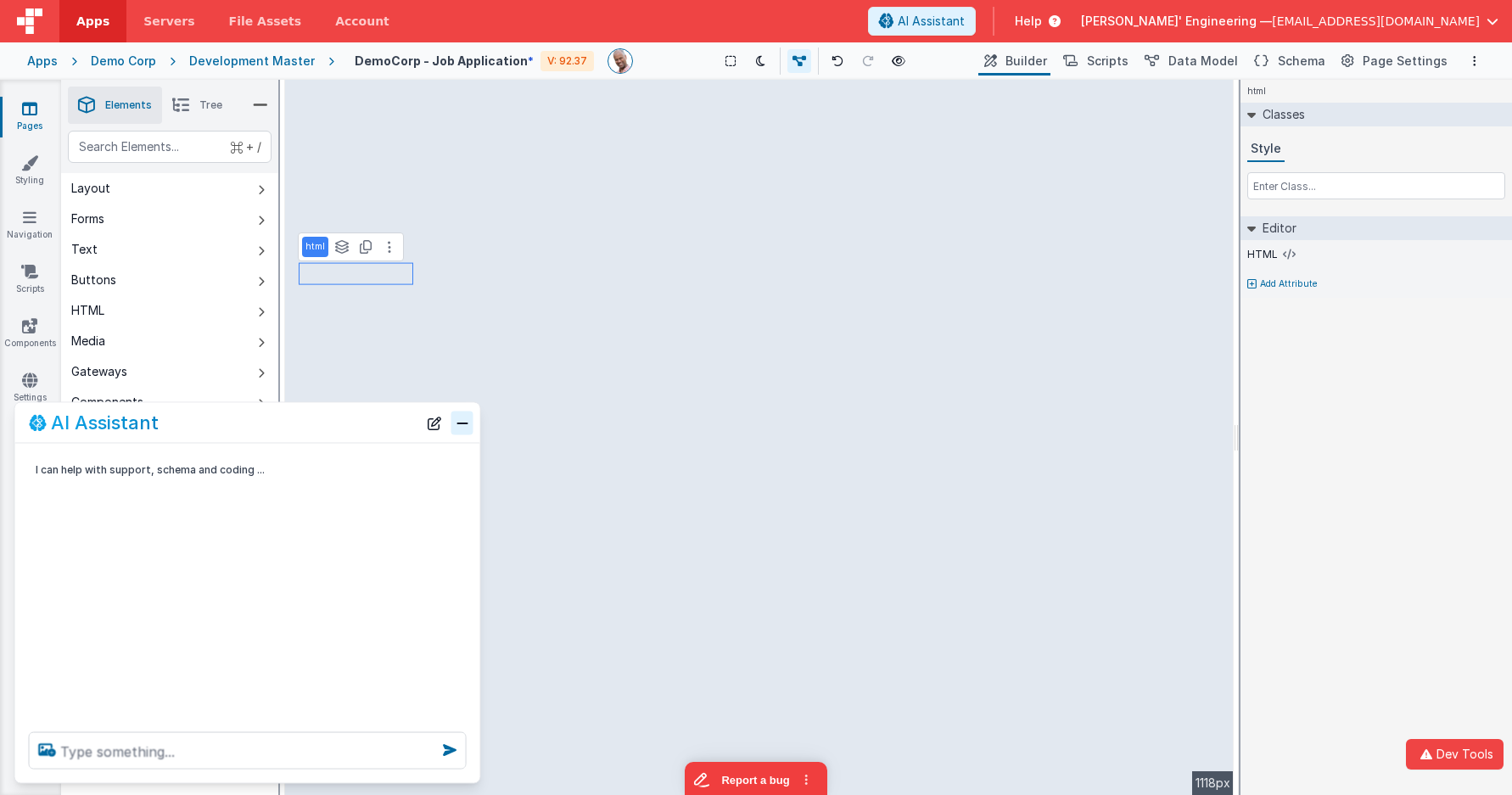
click at [462, 423] on button "Close" at bounding box center [462, 422] width 22 height 24
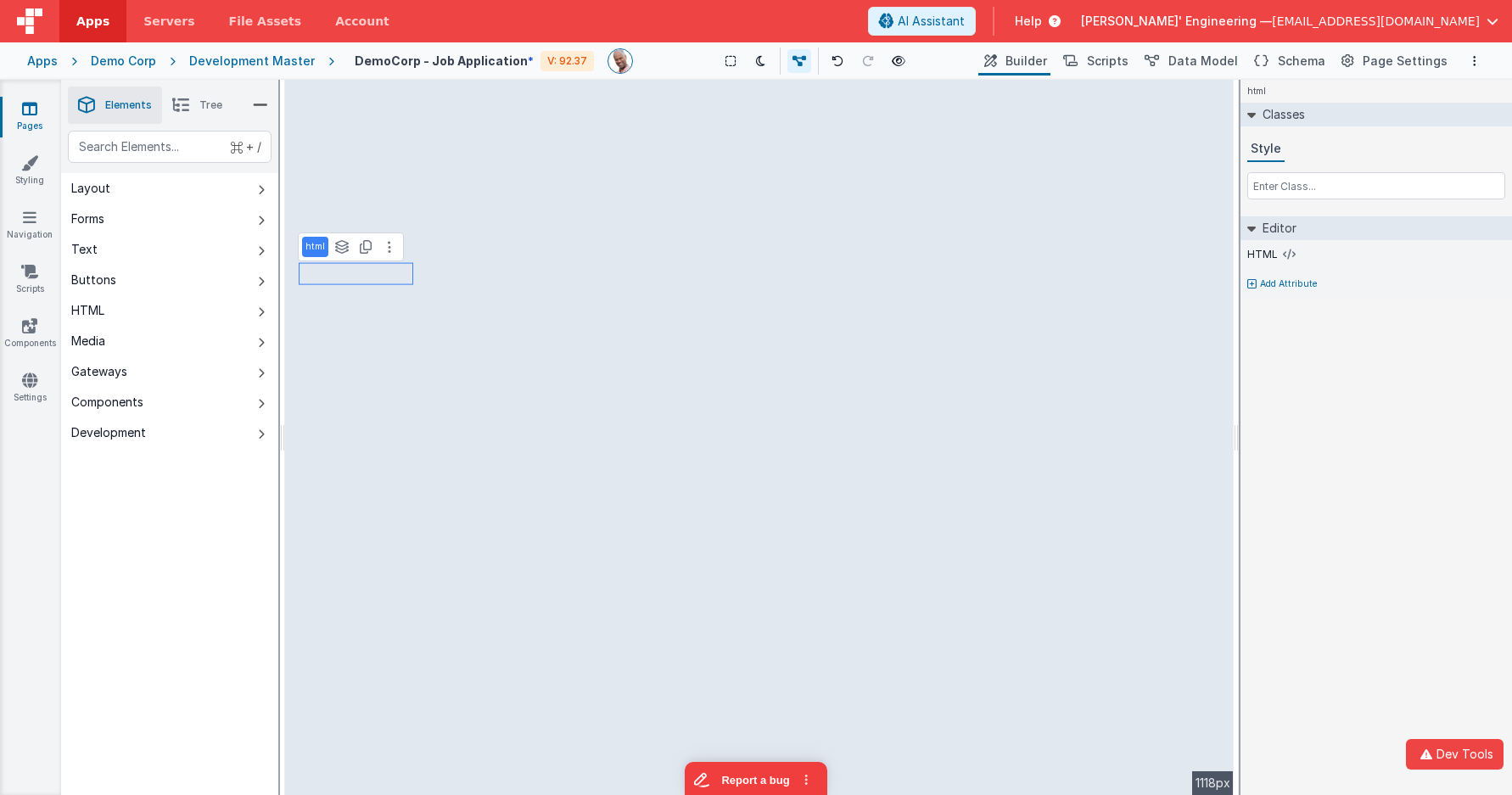
click at [50, 54] on div "Apps" at bounding box center [42, 60] width 31 height 17
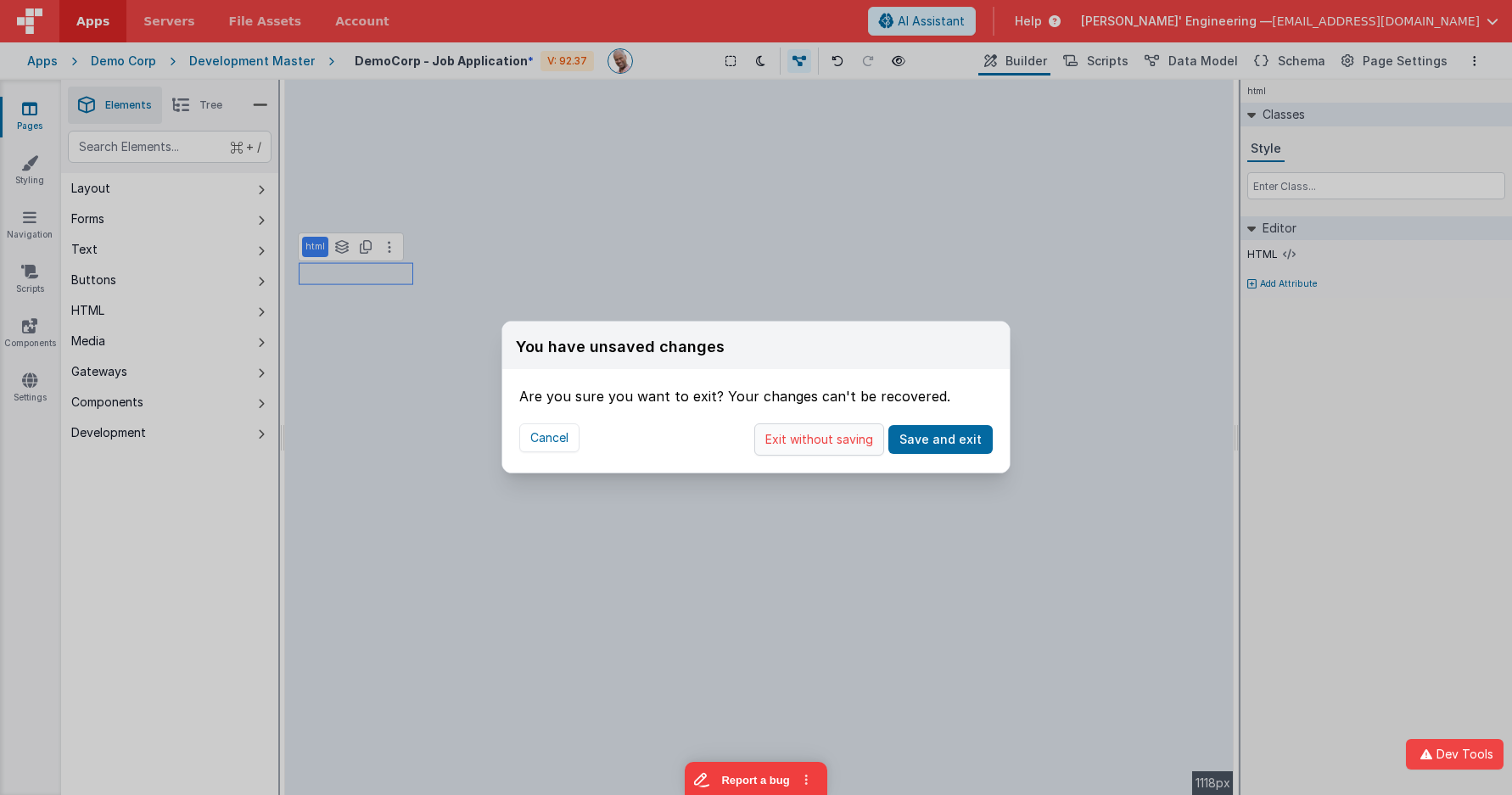
click at [855, 440] on button "Exit without saving" at bounding box center [819, 440] width 130 height 32
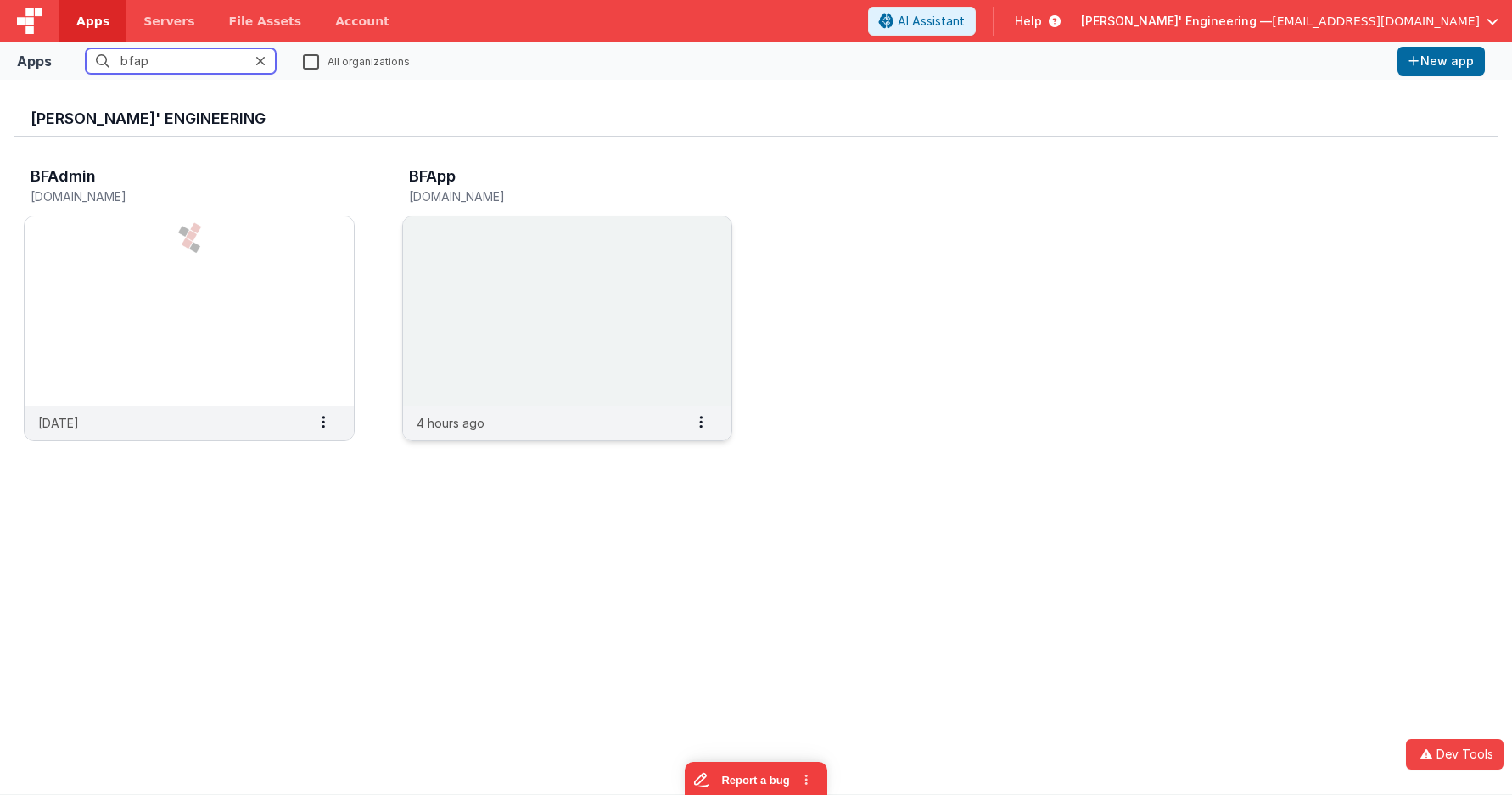
type input "bfap"
click at [687, 193] on h5 "app.fmbetterforms.com" at bounding box center [549, 196] width 281 height 12
click at [641, 343] on img at bounding box center [568, 311] width 329 height 190
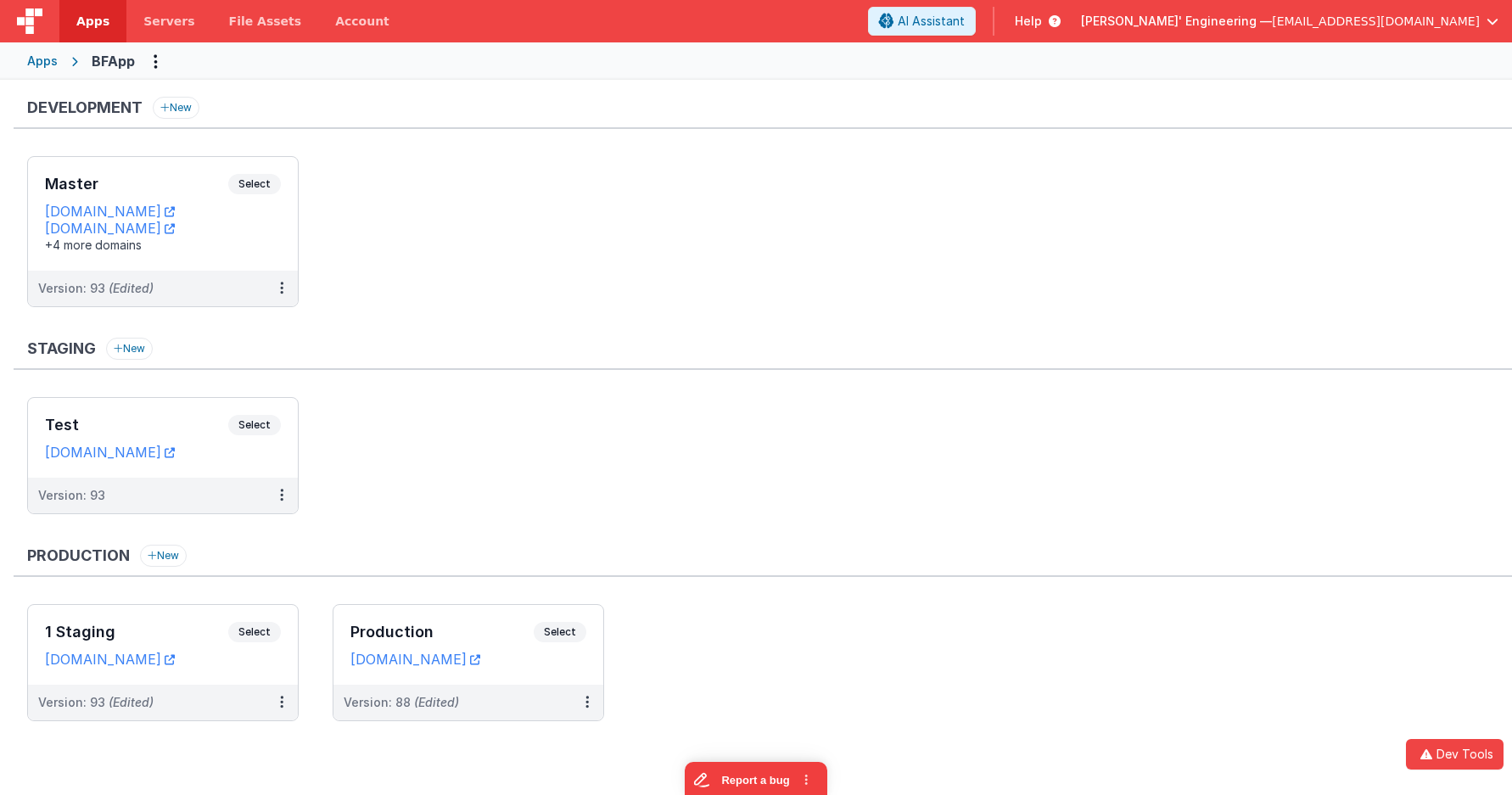
click at [706, 292] on ul "Master Select URLs appdev.fmbetterforms.com c9dev.bfoperations.com +4 more doma…" at bounding box center [770, 240] width 1485 height 168
click at [447, 249] on ul "Master Select URLs appdev.fmbetterforms.com c9dev.bfoperations.com +4 more doma…" at bounding box center [770, 240] width 1485 height 168
